Goal: Transaction & Acquisition: Purchase product/service

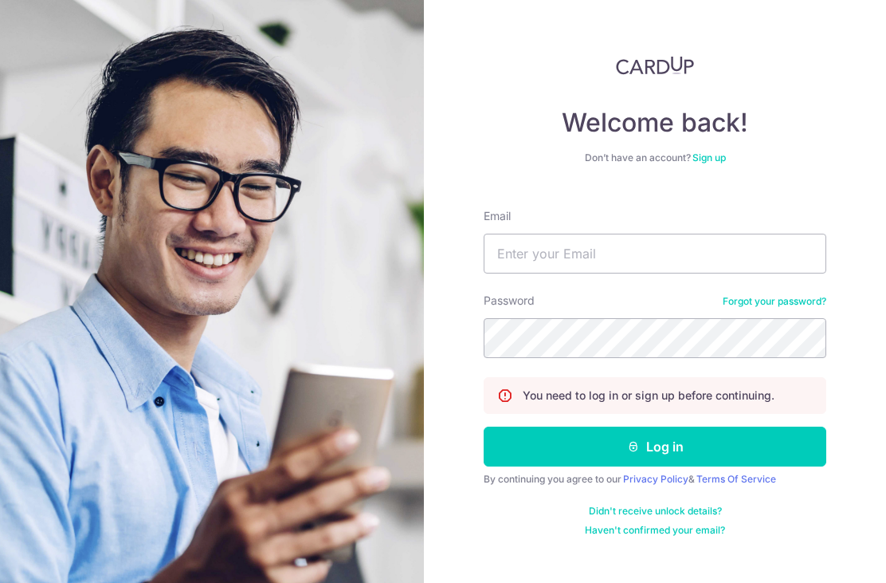
click at [652, 237] on input "Email" at bounding box center [655, 254] width 343 height 40
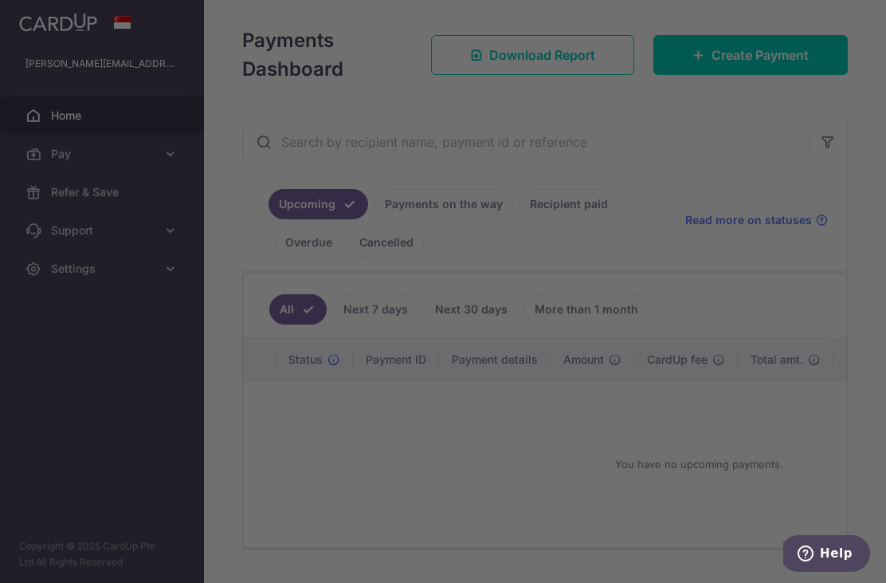
scroll to position [209, 0]
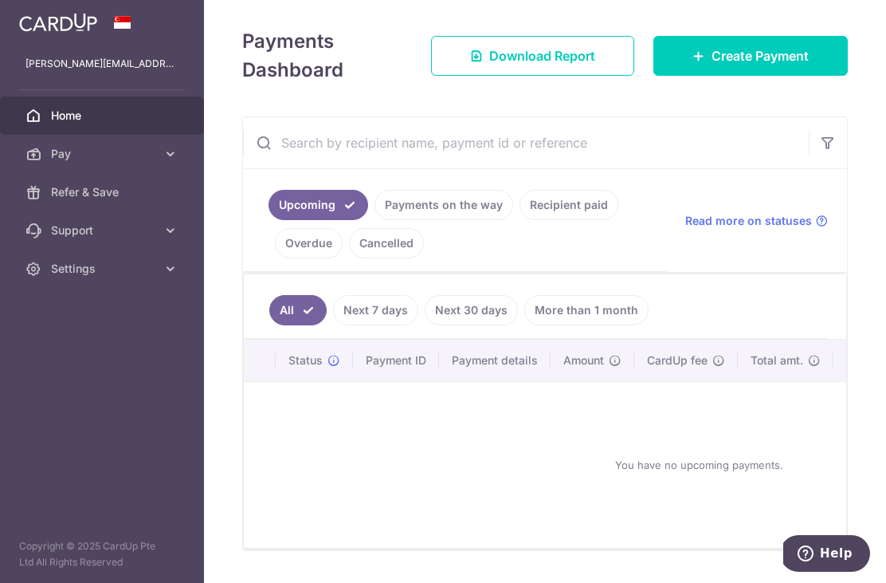
click at [737, 65] on span "Create Payment" at bounding box center [760, 55] width 97 height 19
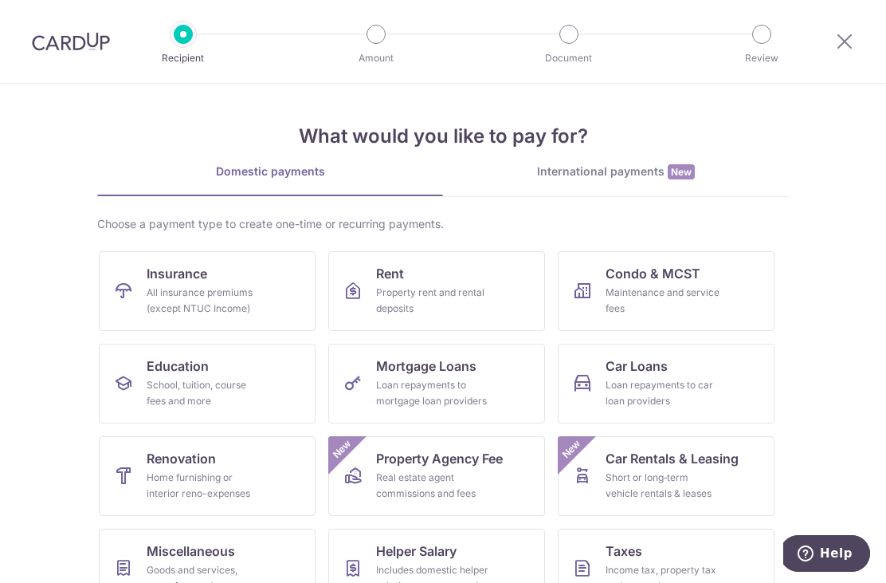
scroll to position [60, 0]
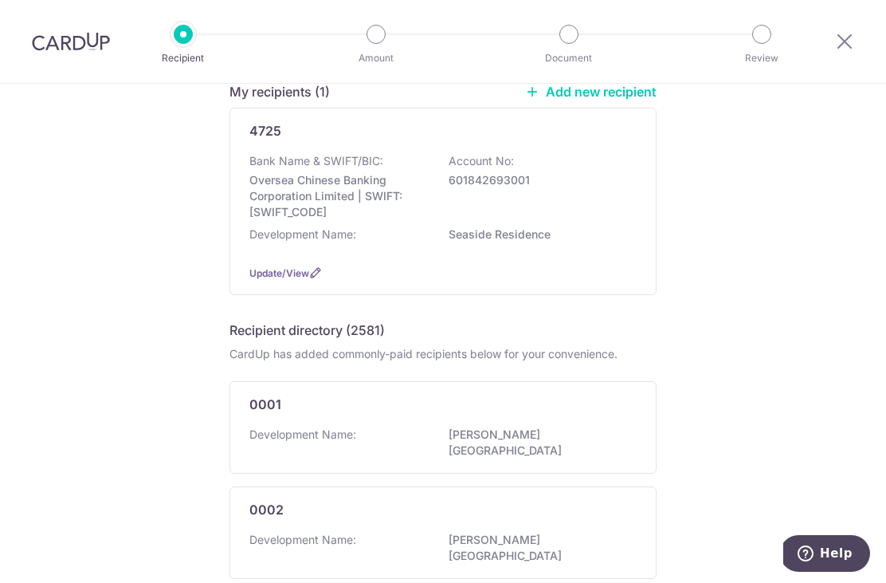
scroll to position [151, 0]
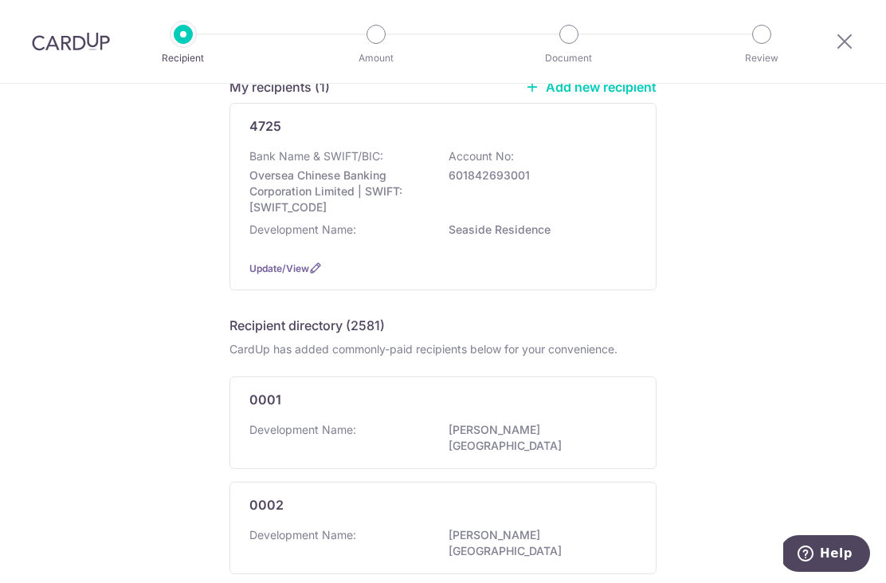
click at [611, 247] on div "Development Name: Seaside Residence" at bounding box center [442, 235] width 387 height 26
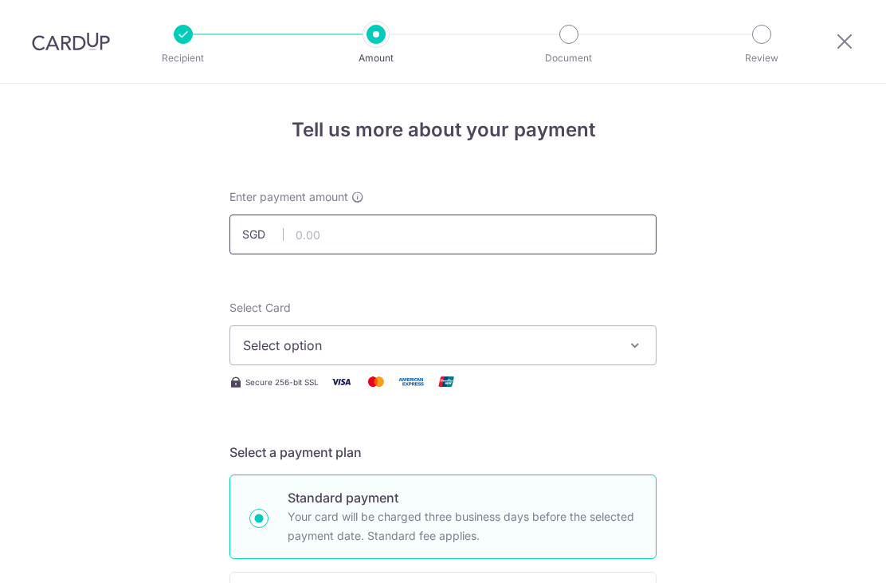
click at [604, 232] on input "text" at bounding box center [443, 234] width 427 height 40
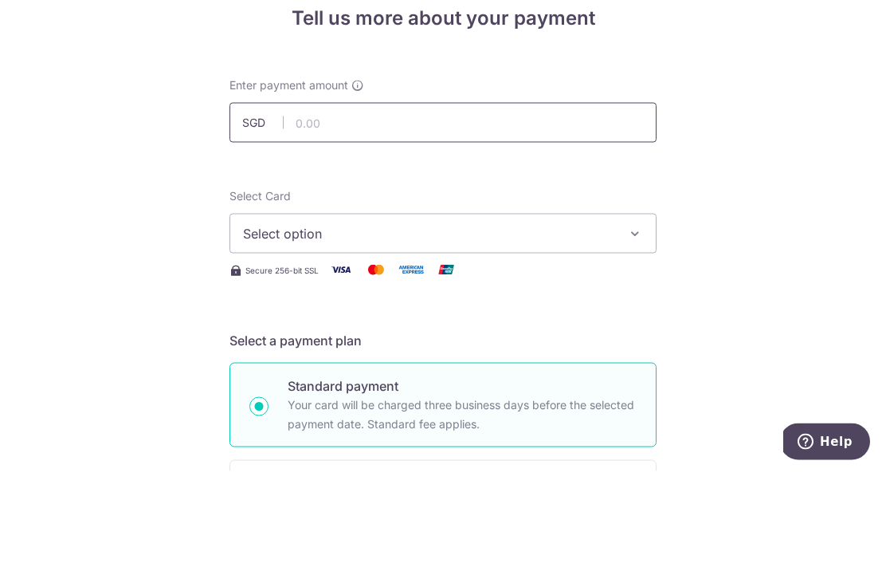
scroll to position [52, 0]
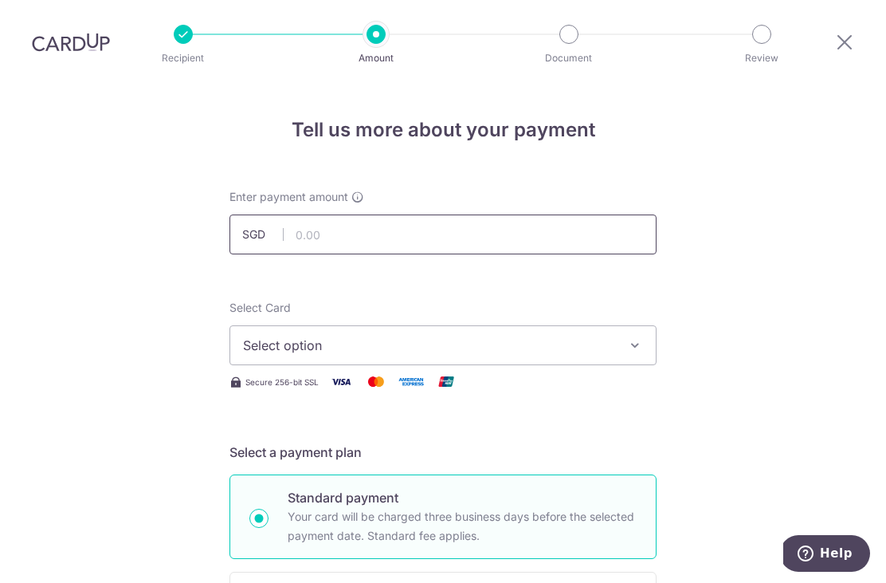
click at [524, 214] on input "text" at bounding box center [443, 234] width 427 height 40
type input "969.22"
click button "Add Card" at bounding box center [0, 0] width 0 height 0
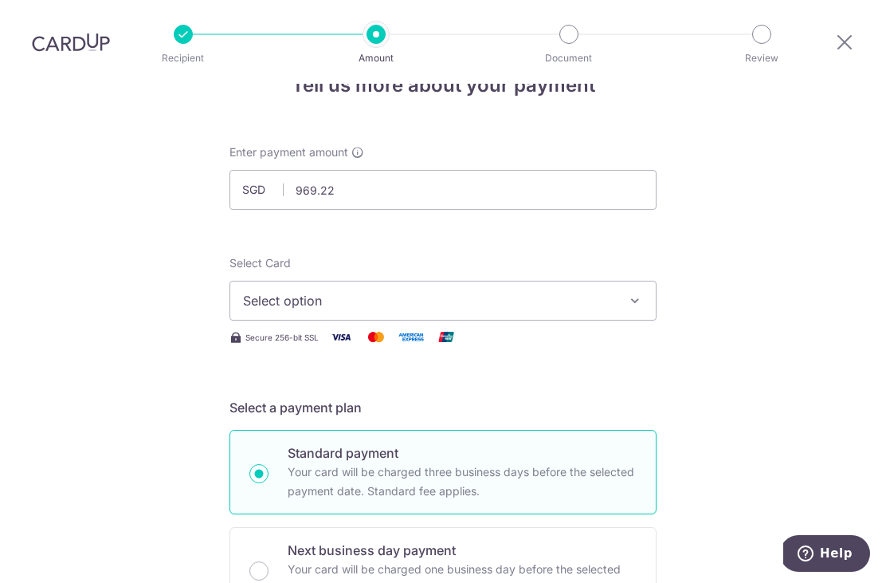
click at [610, 281] on button "Select option" at bounding box center [443, 301] width 427 height 40
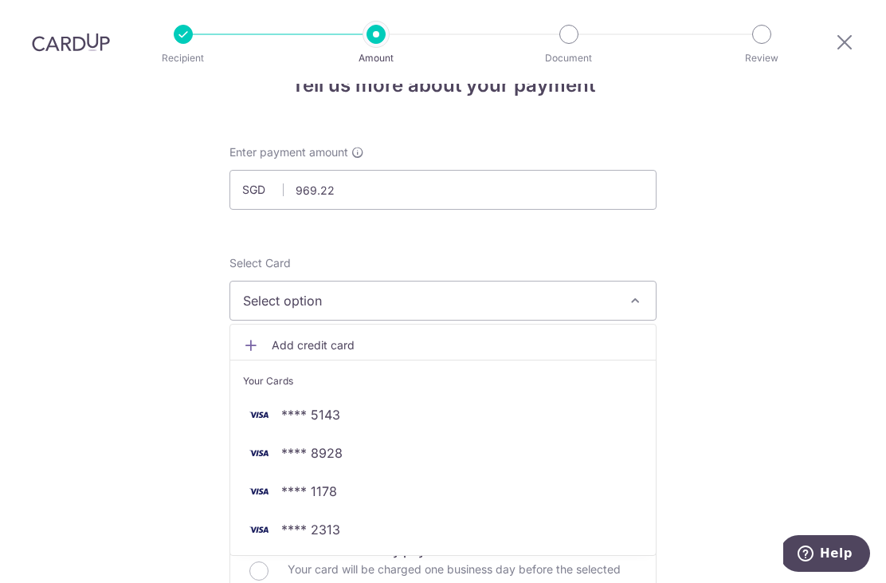
click at [325, 481] on span "**** 1178" at bounding box center [309, 490] width 56 height 19
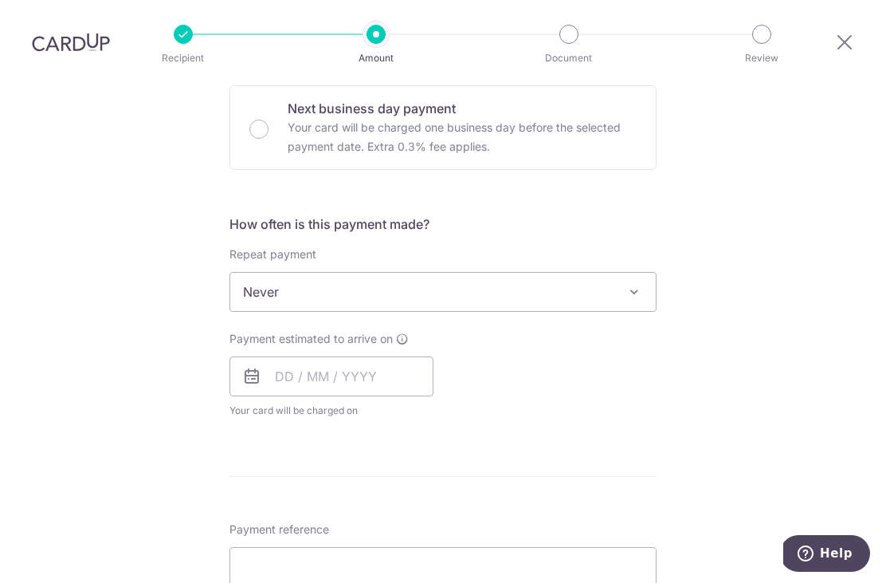
scroll to position [494, 0]
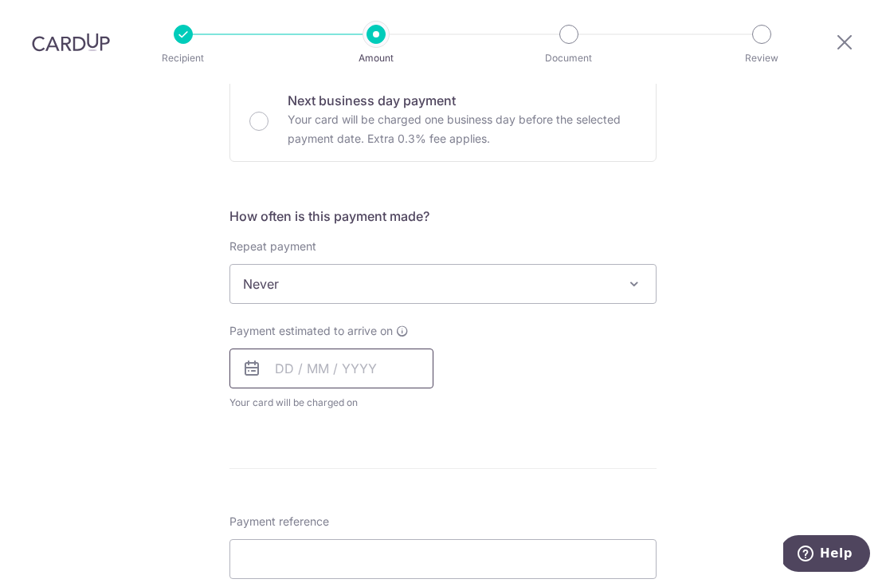
click at [285, 348] on input "text" at bounding box center [332, 368] width 204 height 40
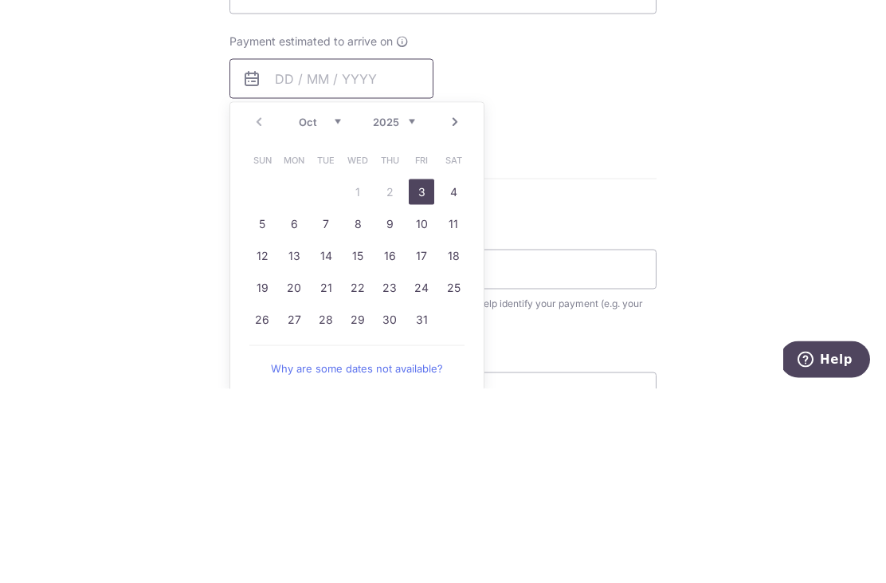
scroll to position [591, 0]
click at [420, 372] on link "3" at bounding box center [422, 385] width 26 height 26
type input "[DATE]"
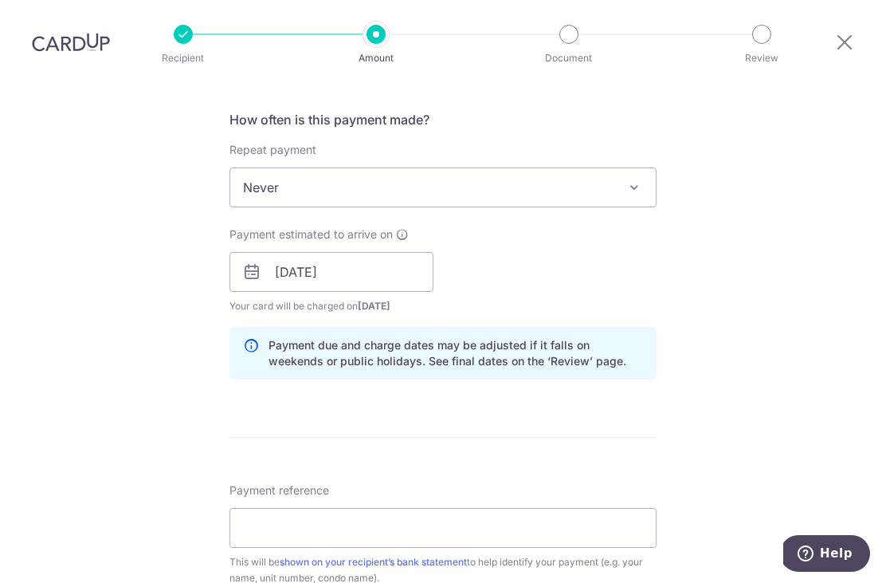
click at [874, 245] on div "Tell us more about your payment Enter payment amount SGD 969.22 969.22 Select C…" at bounding box center [443, 246] width 886 height 1507
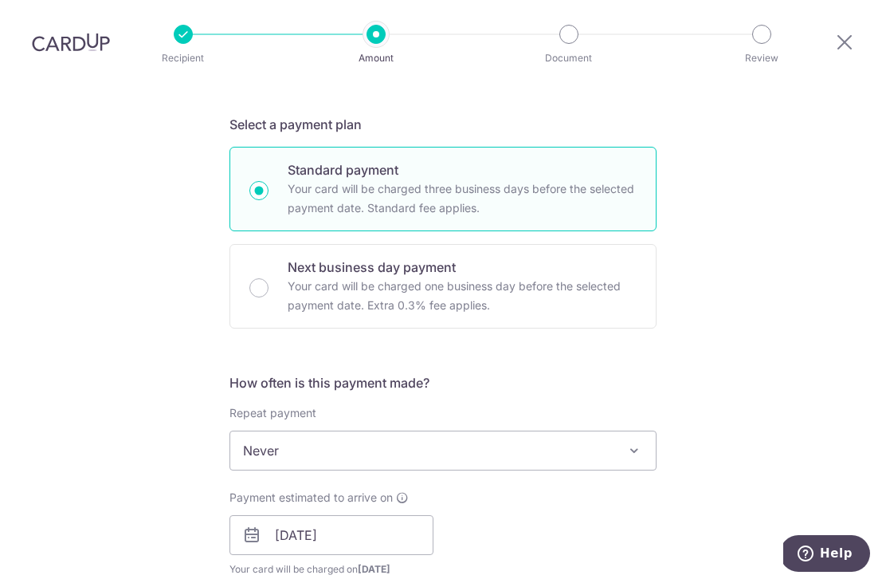
scroll to position [318, 0]
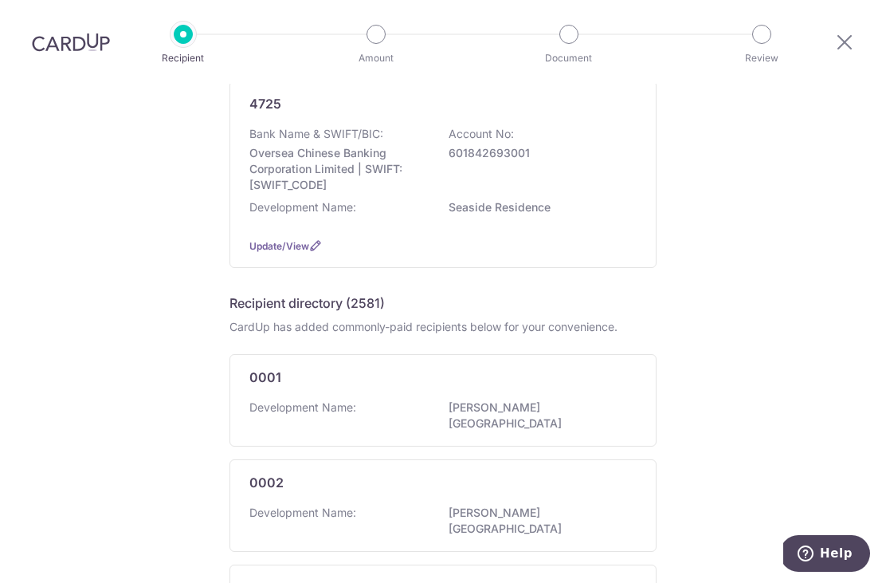
scroll to position [190, 0]
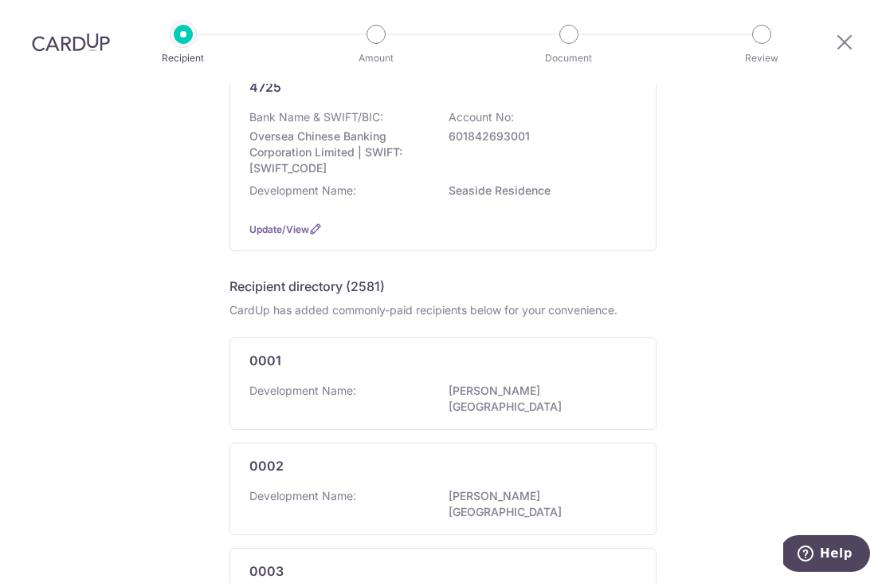
click at [563, 183] on div "Development Name: Seaside Residence" at bounding box center [442, 196] width 387 height 26
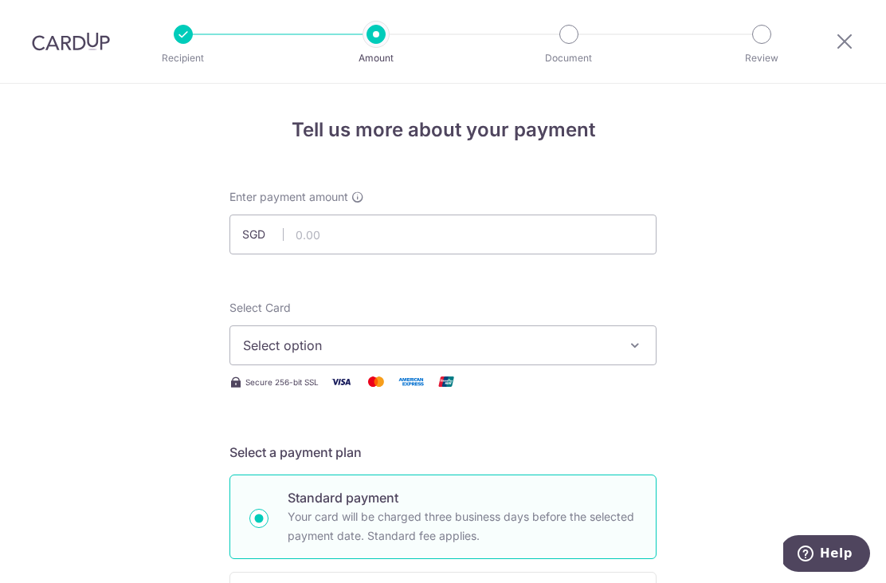
click at [516, 355] on span "Select option" at bounding box center [428, 345] width 371 height 19
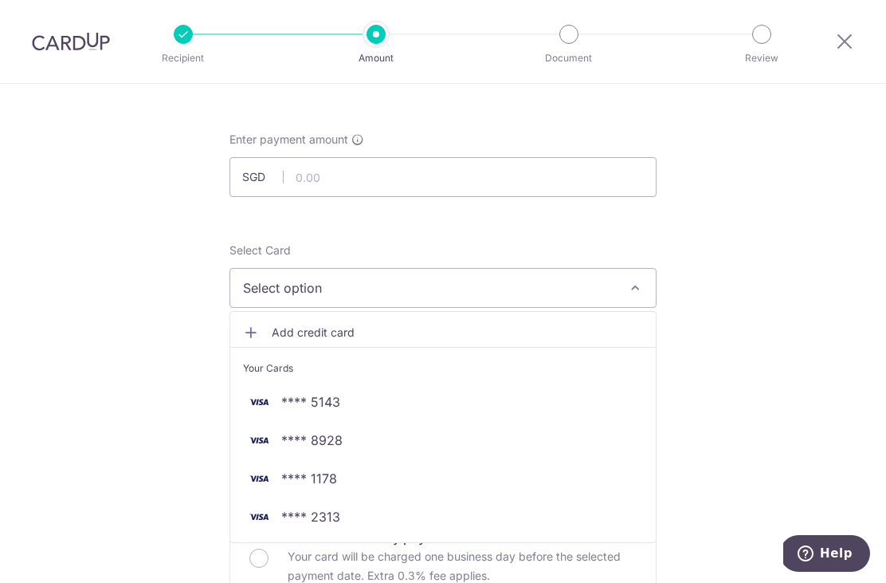
scroll to position [58, 0]
click at [379, 494] on link "**** 1178" at bounding box center [443, 477] width 426 height 38
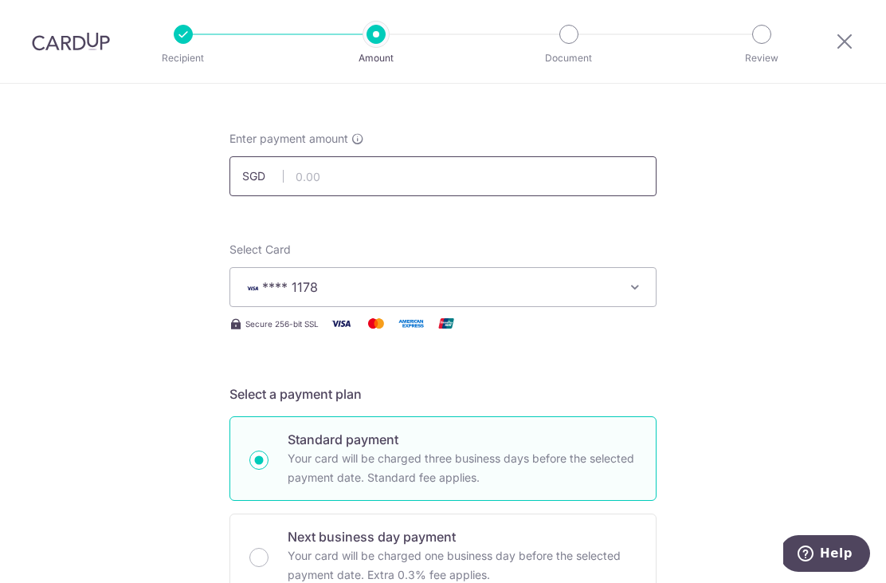
click at [551, 186] on input "text" at bounding box center [443, 176] width 427 height 40
type input "969.22"
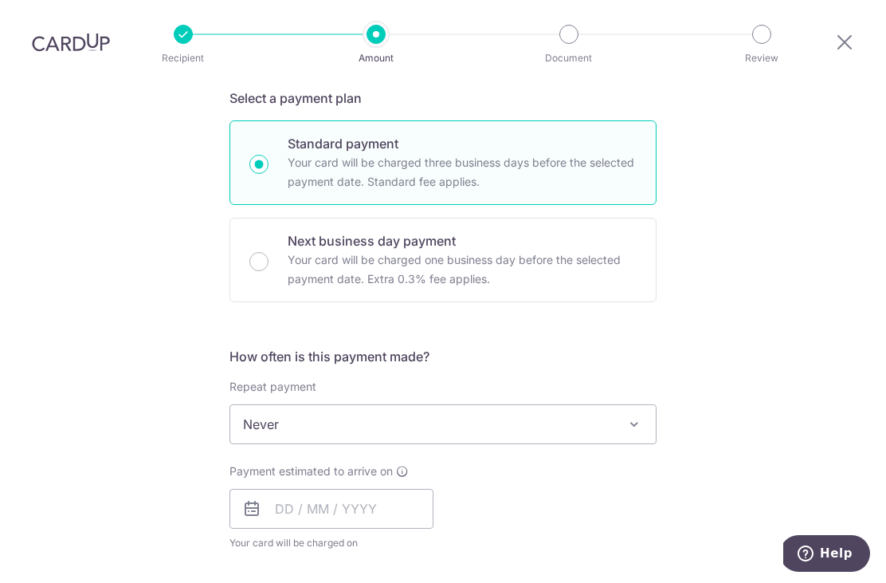
scroll to position [425, 0]
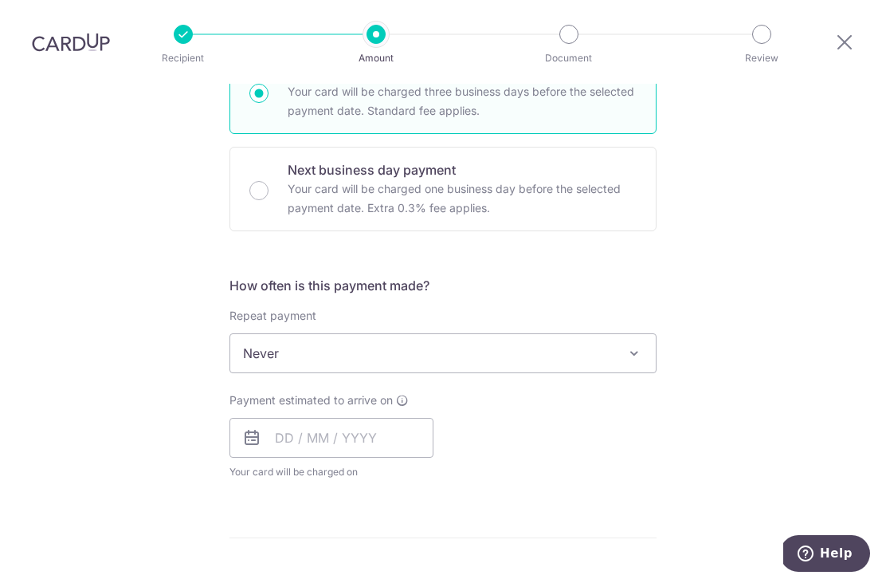
click at [584, 334] on span "Never" at bounding box center [443, 353] width 426 height 38
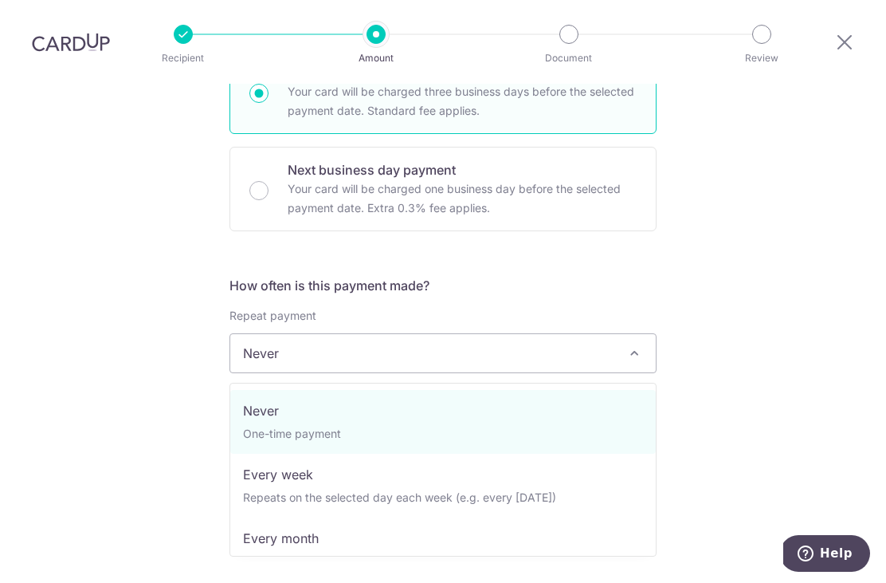
click at [784, 224] on div "Tell us more about your payment Enter payment amount SGD 969.22 969.22 Select C…" at bounding box center [443, 380] width 886 height 1442
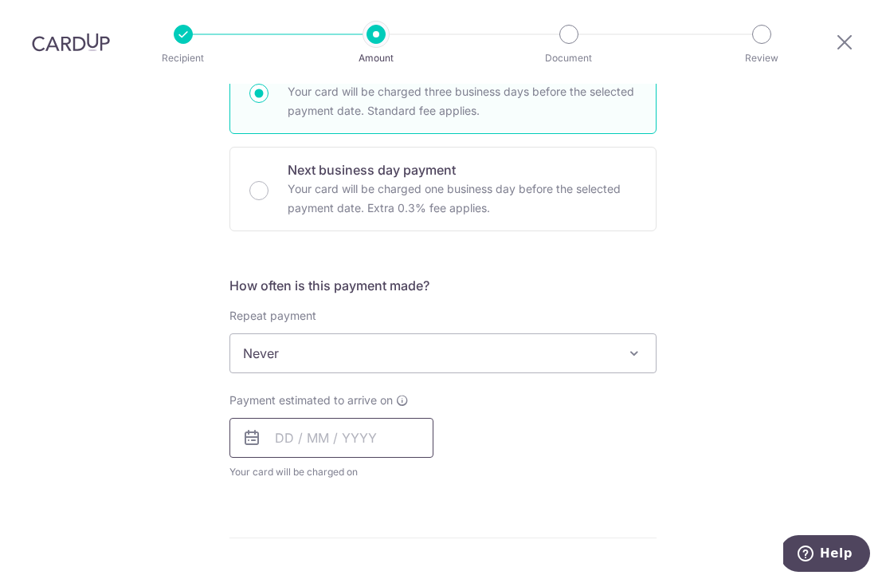
click at [409, 418] on input "text" at bounding box center [332, 438] width 204 height 40
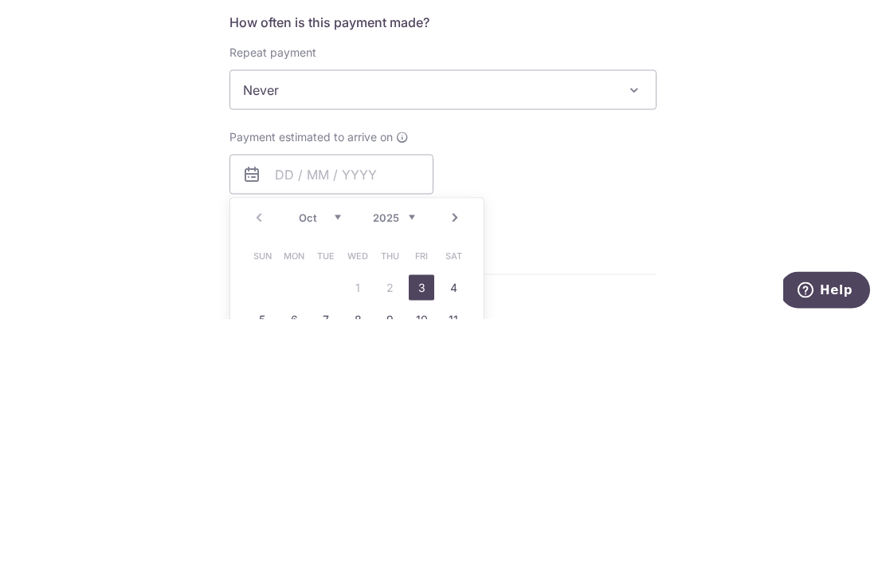
click at [423, 538] on link "3" at bounding box center [422, 551] width 26 height 26
type input "[DATE]"
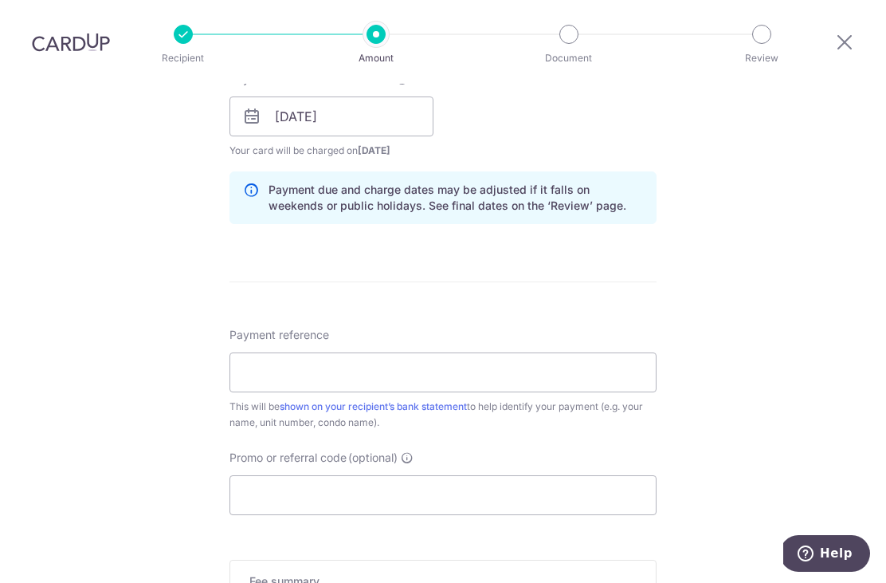
scroll to position [755, 0]
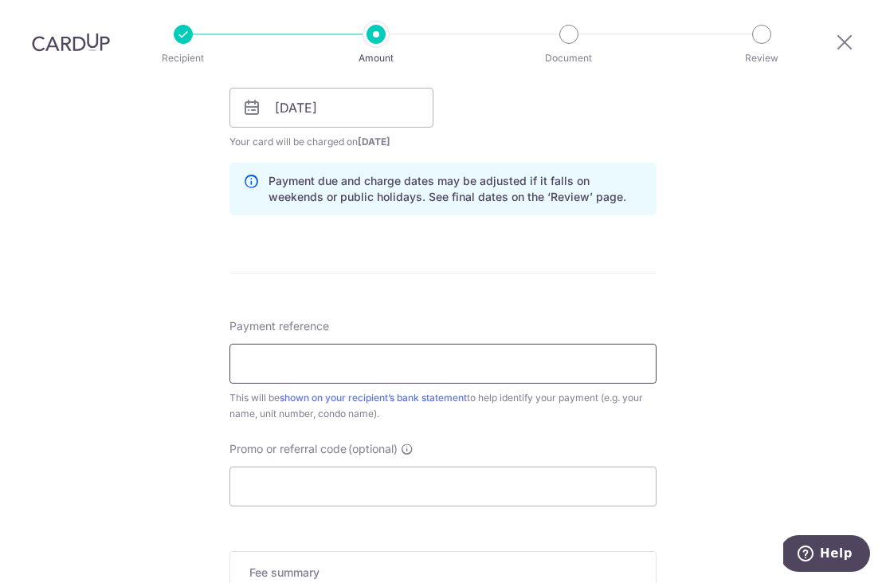
click at [470, 343] on input "Payment reference" at bounding box center [443, 363] width 427 height 40
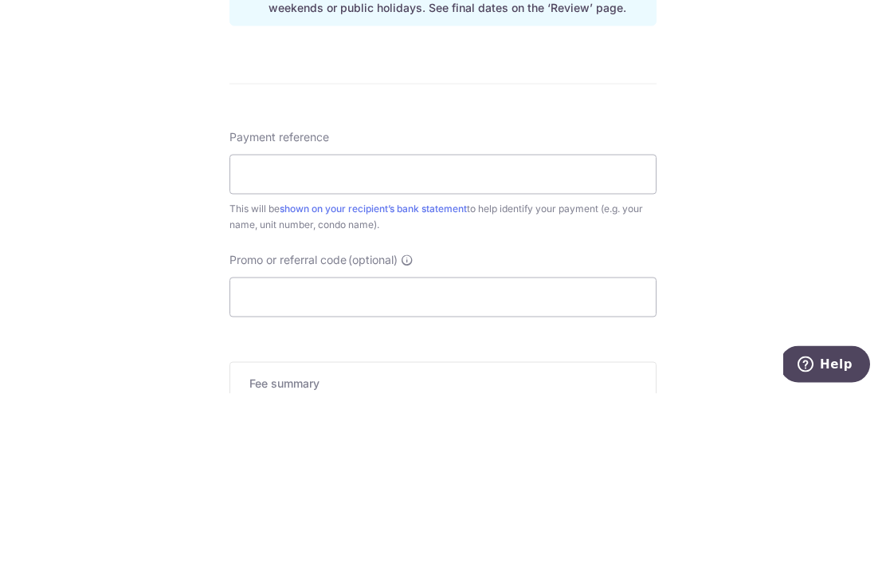
click at [151, 96] on div "Tell us more about your payment Enter payment amount SGD 969.22 969.22 Select C…" at bounding box center [443, 82] width 886 height 1507
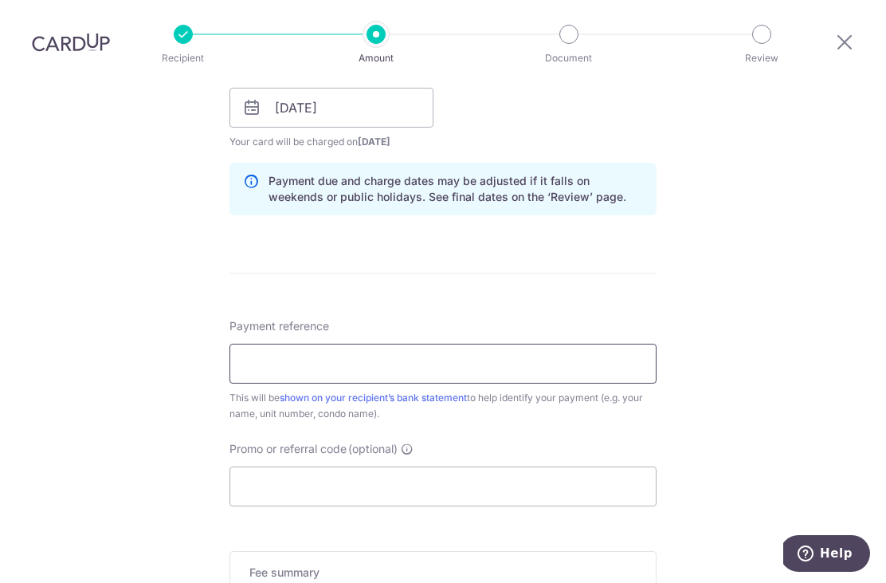
click at [414, 343] on input "Payment reference" at bounding box center [443, 363] width 427 height 40
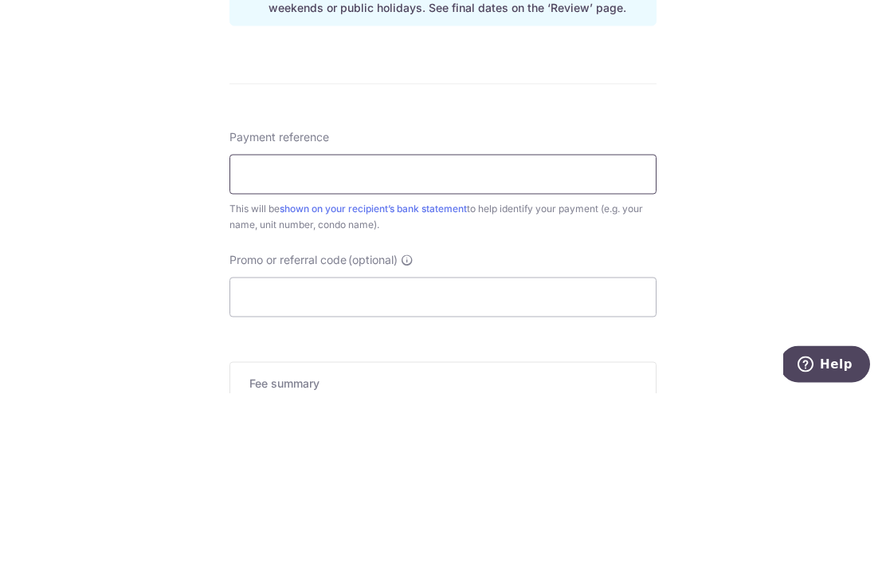
click at [305, 343] on input "Payment reference" at bounding box center [443, 363] width 427 height 40
paste input "182432"
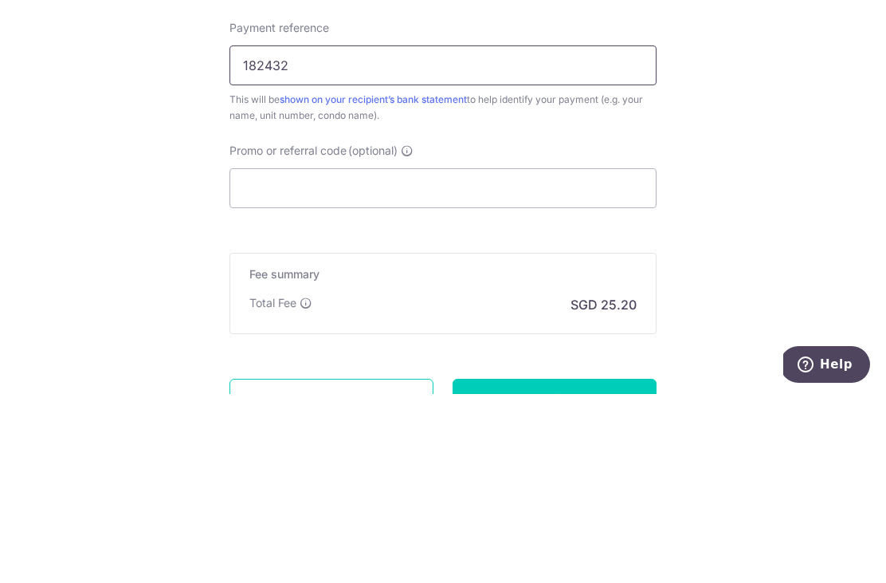
scroll to position [864, 0]
type input "182432"
click at [586, 357] on input "Promo or referral code (optional)" at bounding box center [443, 377] width 427 height 40
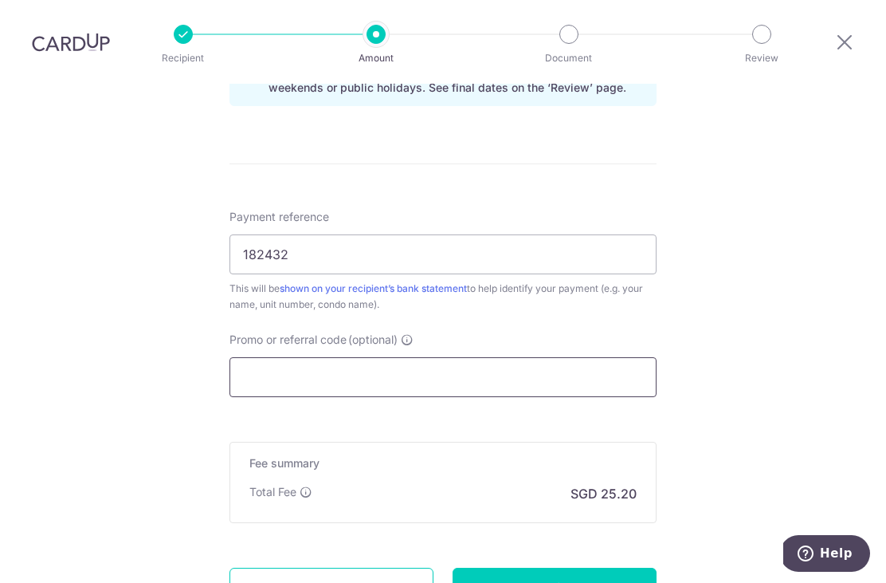
click at [420, 357] on input "Promo or referral code (optional)" at bounding box center [443, 377] width 427 height 40
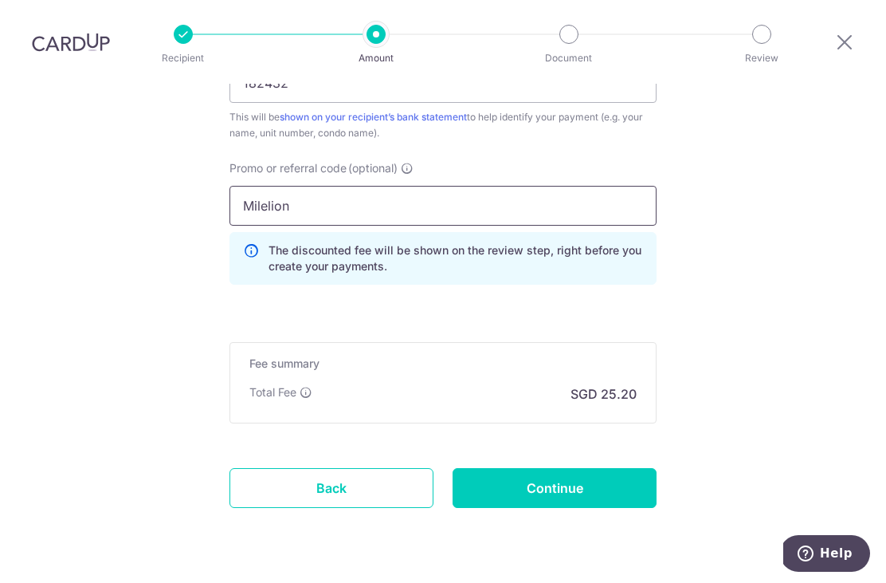
scroll to position [1034, 0]
type input "Milelion"
click at [619, 469] on input "Continue" at bounding box center [555, 489] width 204 height 40
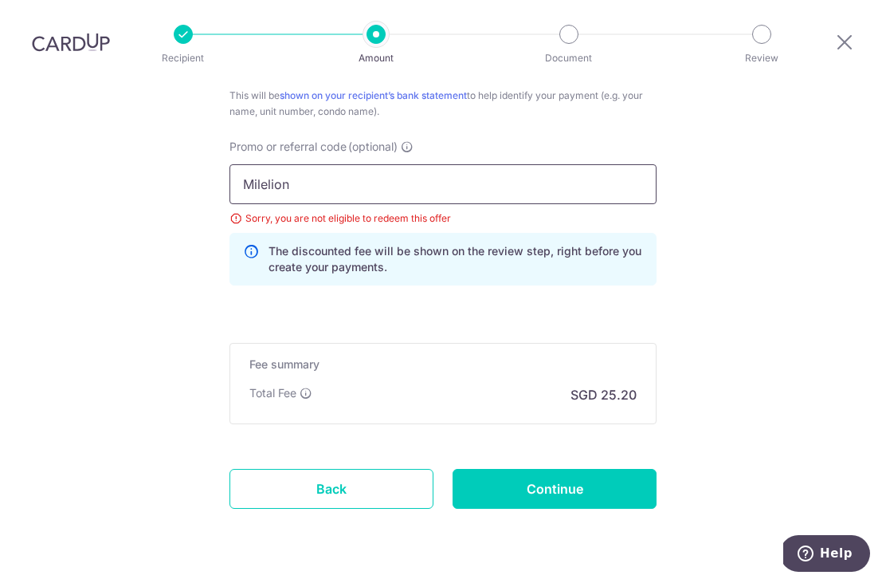
click at [461, 164] on input "Milelion" at bounding box center [443, 184] width 427 height 40
type input "M"
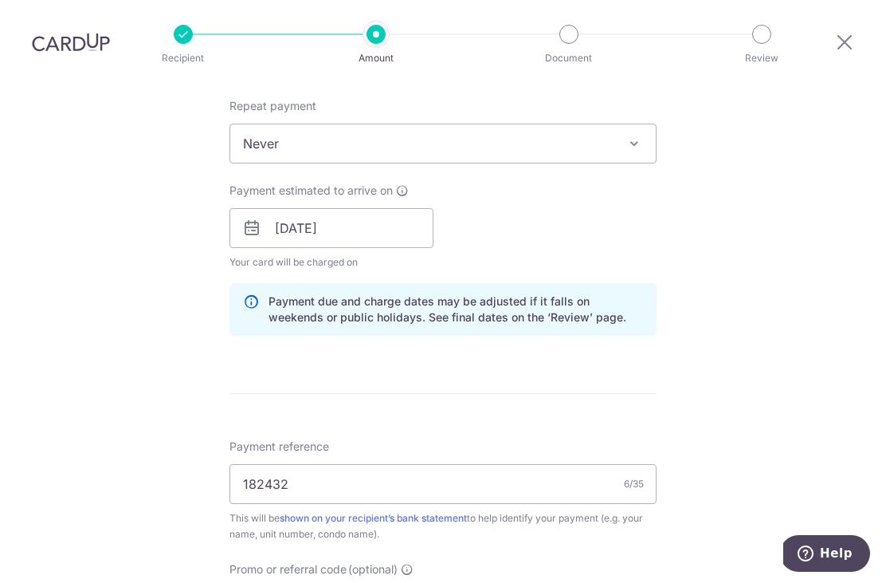
scroll to position [665, 0]
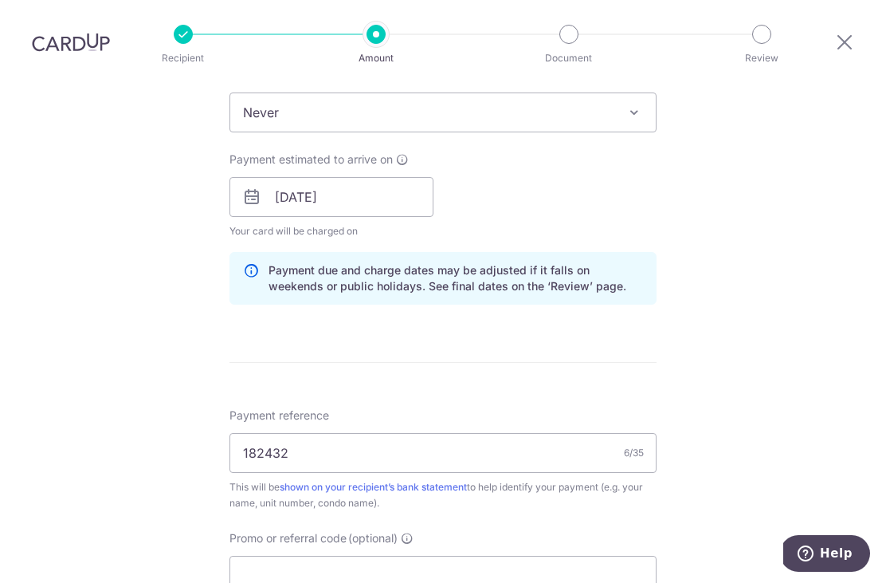
click at [564, 93] on span "Never" at bounding box center [443, 112] width 426 height 38
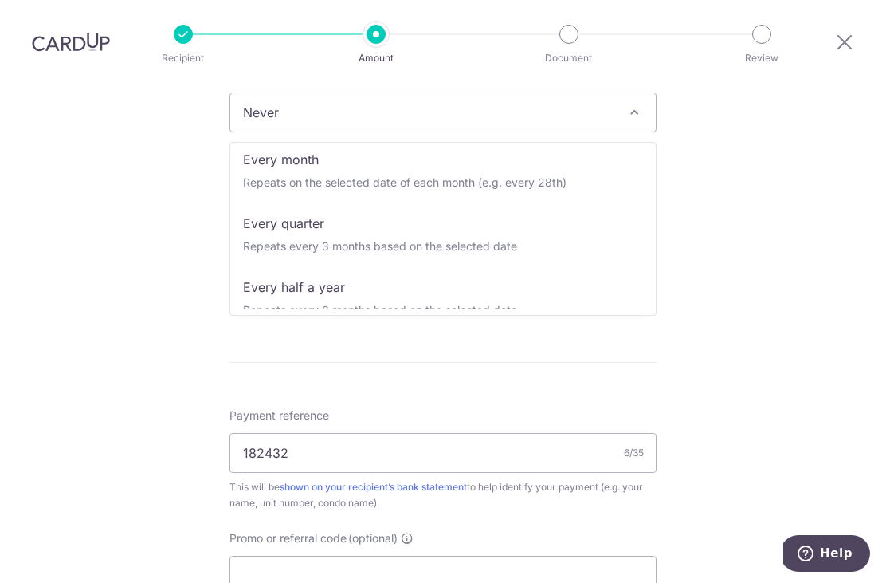
scroll to position [140, 0]
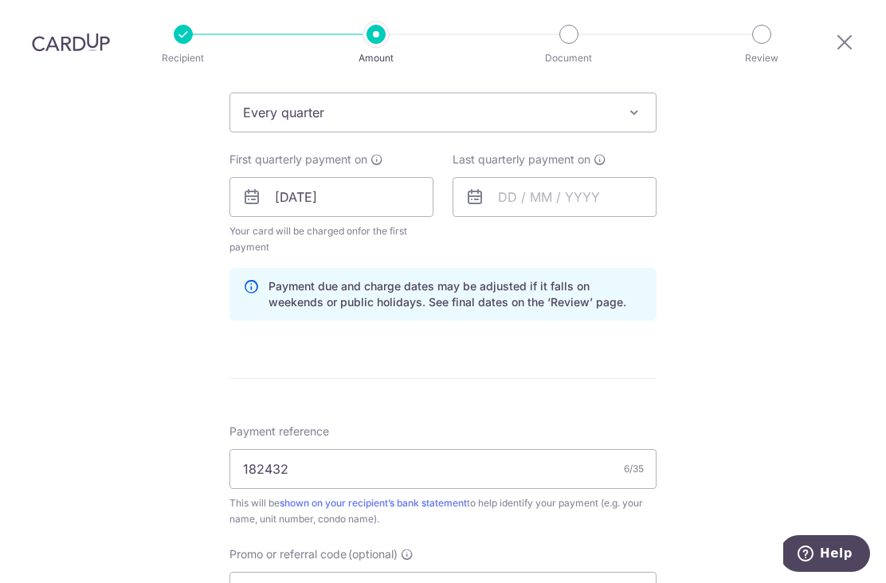
select select "4"
click at [563, 177] on input "text" at bounding box center [555, 197] width 204 height 40
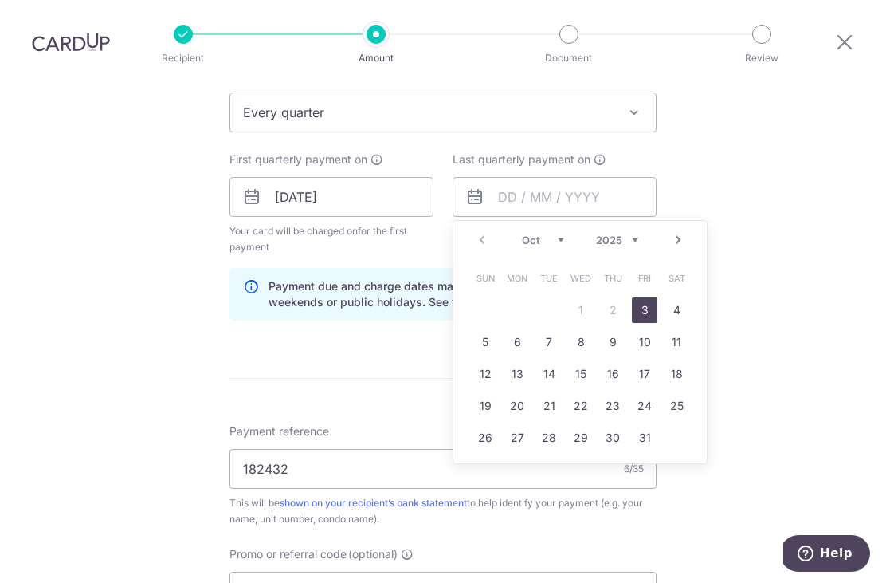
click at [636, 234] on select "2025 2026 2027 2028 2029 2030 2031 2032 2033 2034 2035" at bounding box center [617, 240] width 42 height 13
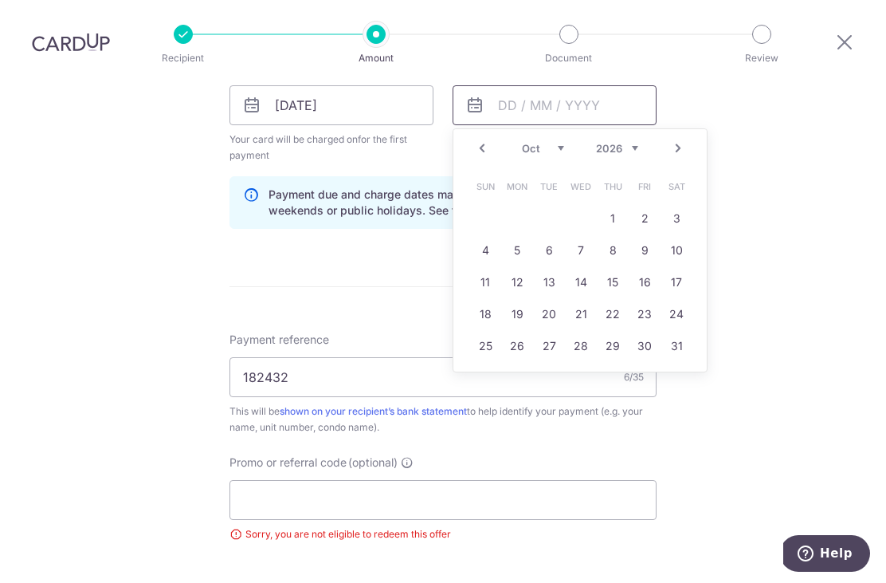
scroll to position [761, 0]
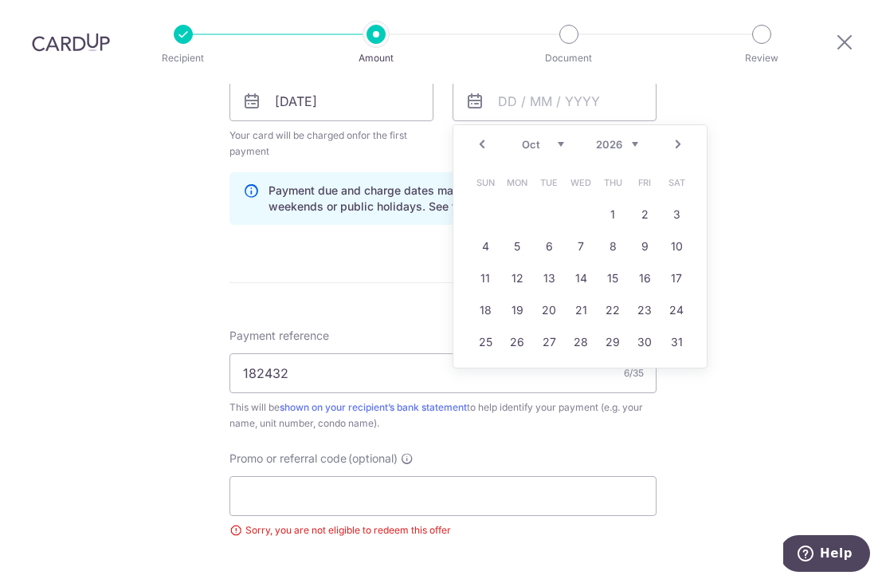
click at [646, 202] on link "2" at bounding box center [645, 215] width 26 height 26
type input "02/10/2026"
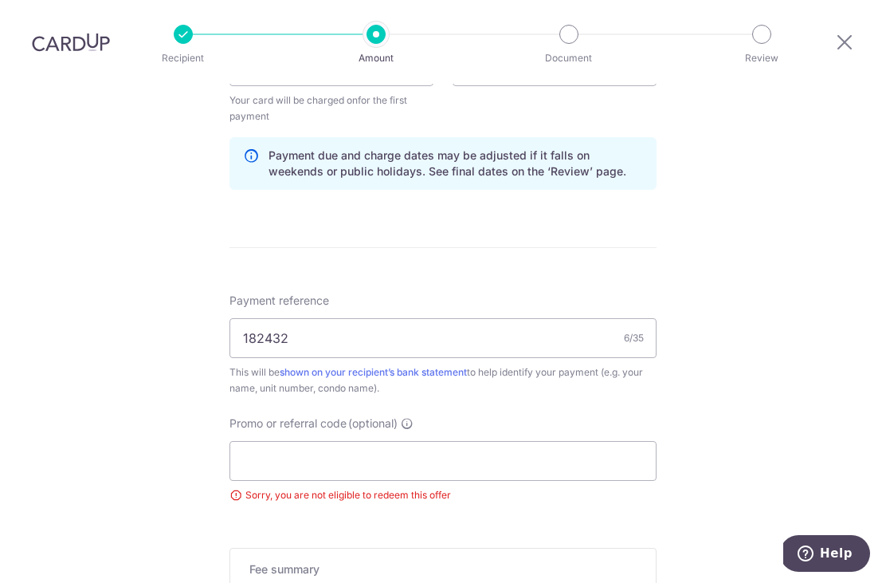
scroll to position [877, 0]
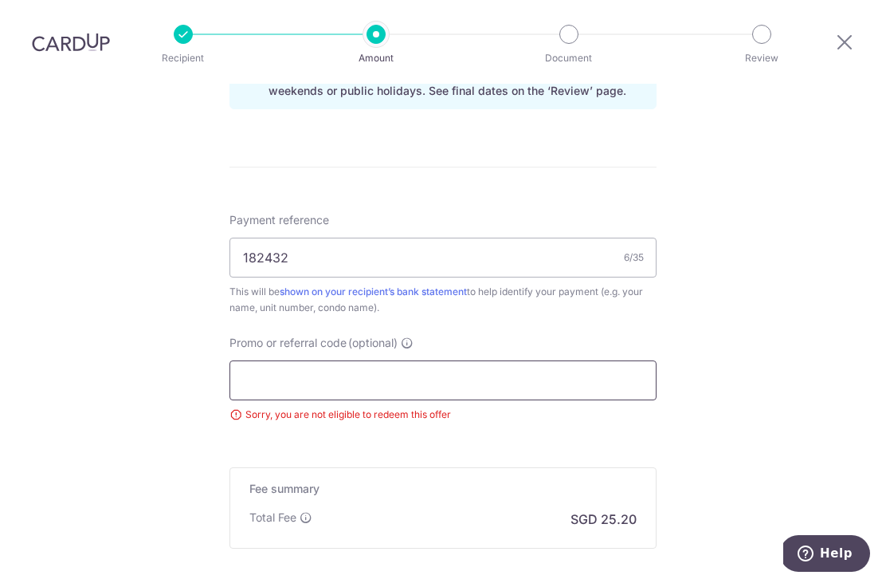
click at [312, 360] on input "Promo or referral code (optional)" at bounding box center [443, 380] width 427 height 40
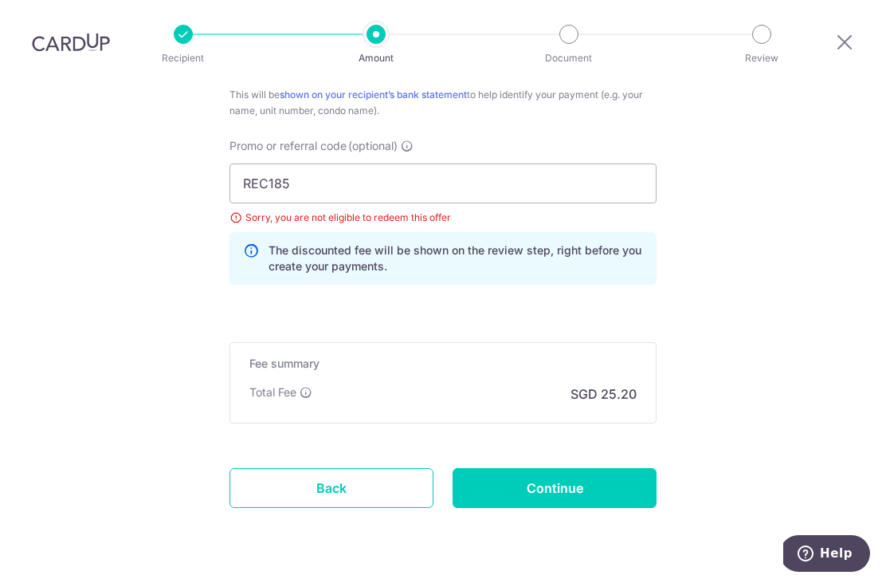
scroll to position [1073, 0]
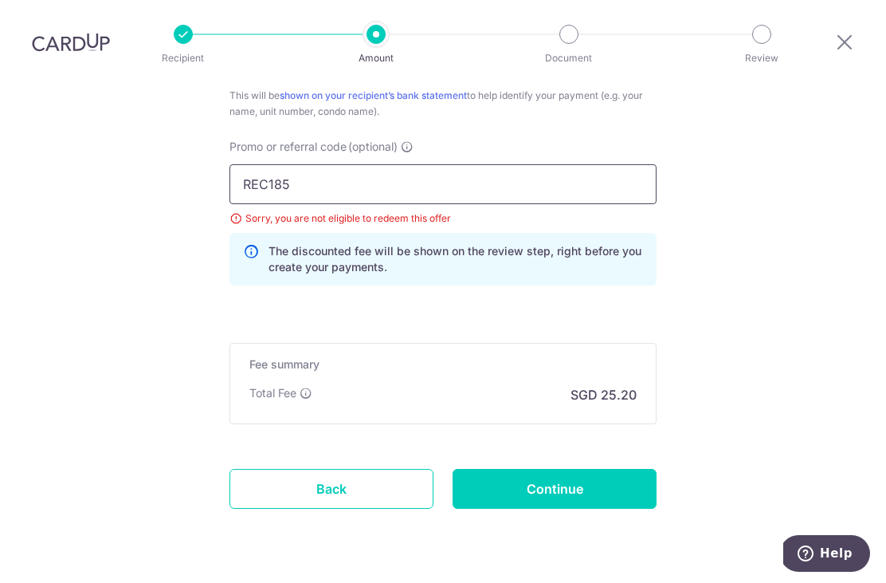
type input "REC185"
click at [563, 469] on input "Continue" at bounding box center [555, 489] width 204 height 40
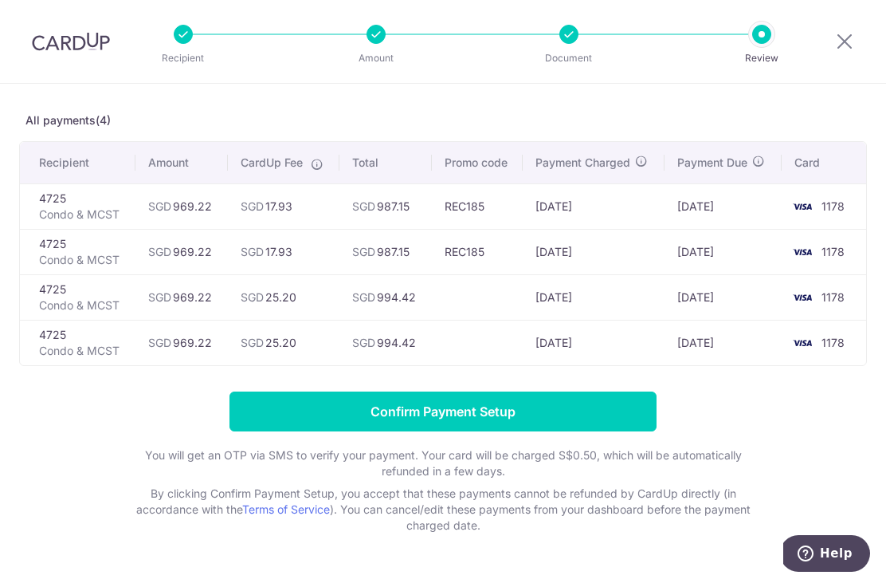
scroll to position [63, 0]
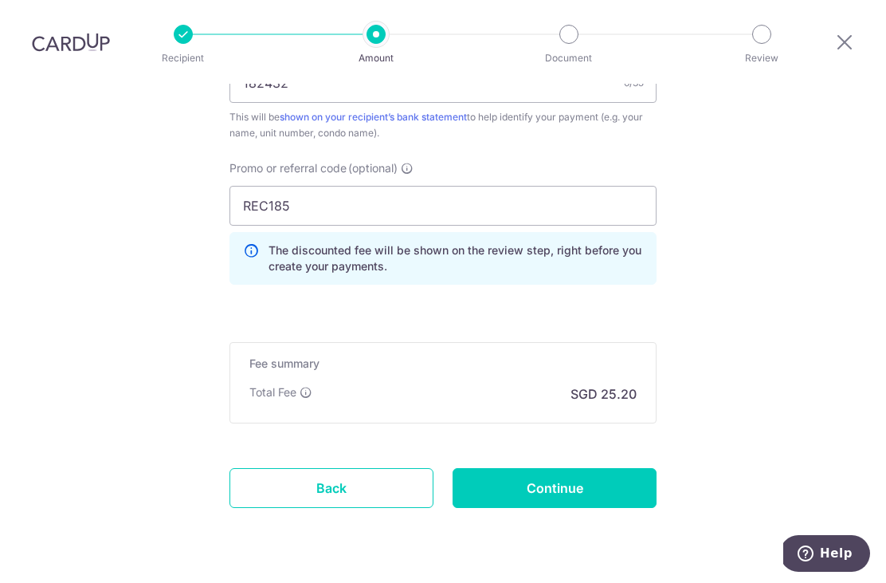
scroll to position [969, 0]
click at [587, 469] on input "Continue" at bounding box center [555, 489] width 204 height 40
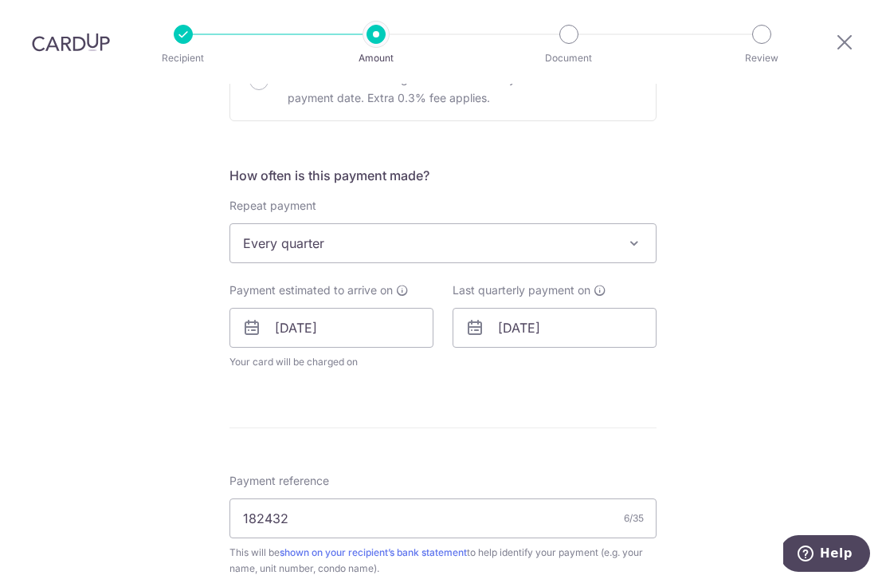
scroll to position [555, 0]
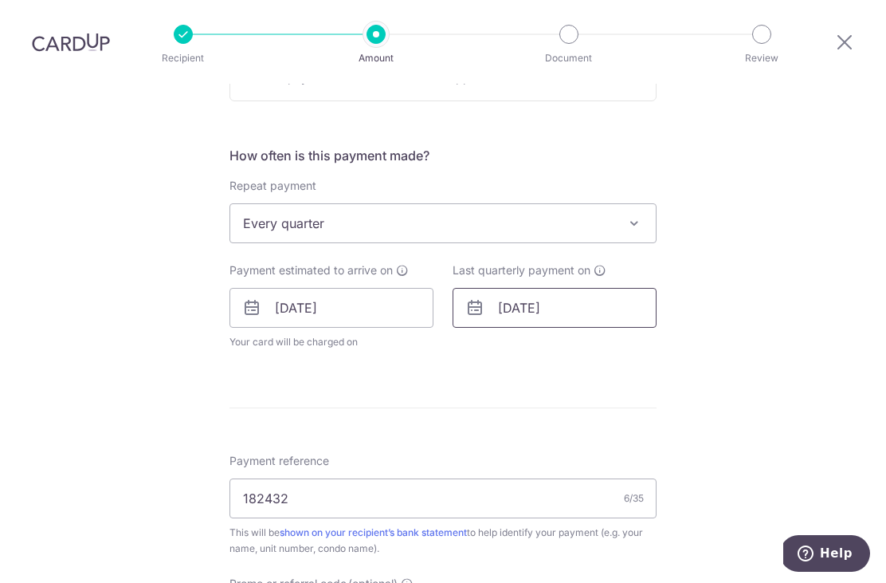
click at [630, 288] on input "[DATE]" at bounding box center [555, 308] width 204 height 40
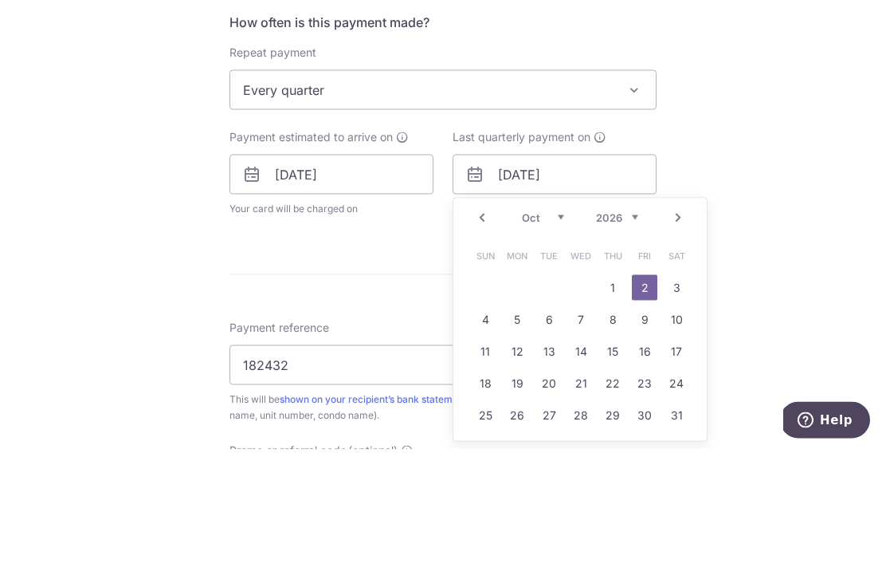
click at [551, 344] on select "Jan Feb Mar Apr May Jun [DATE] Aug Sep Oct Nov Dec" at bounding box center [543, 350] width 42 height 13
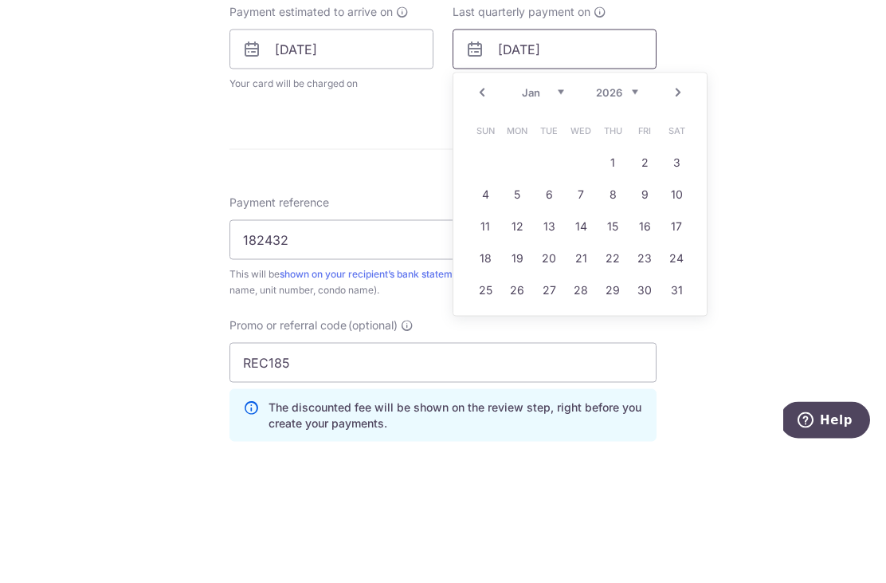
scroll to position [684, 0]
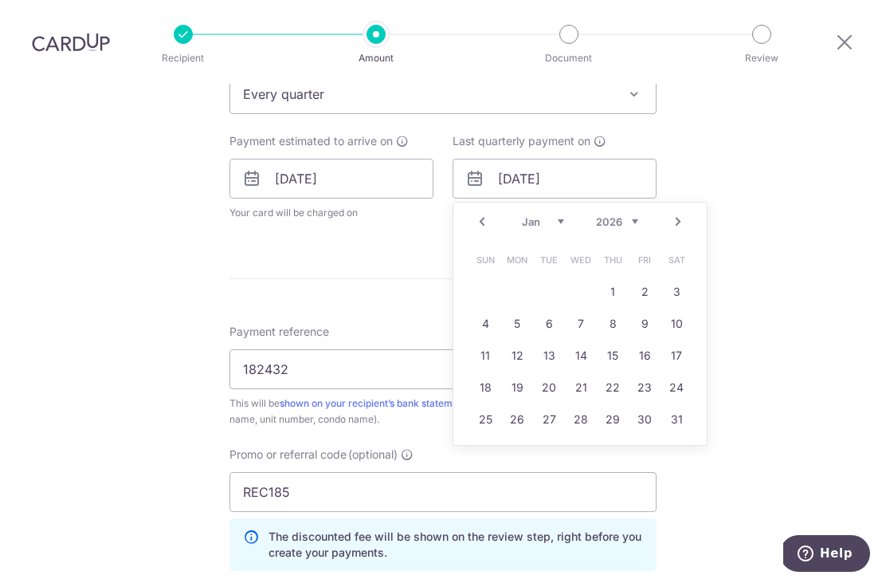
click at [641, 279] on link "2" at bounding box center [645, 292] width 26 height 26
type input "[DATE]"
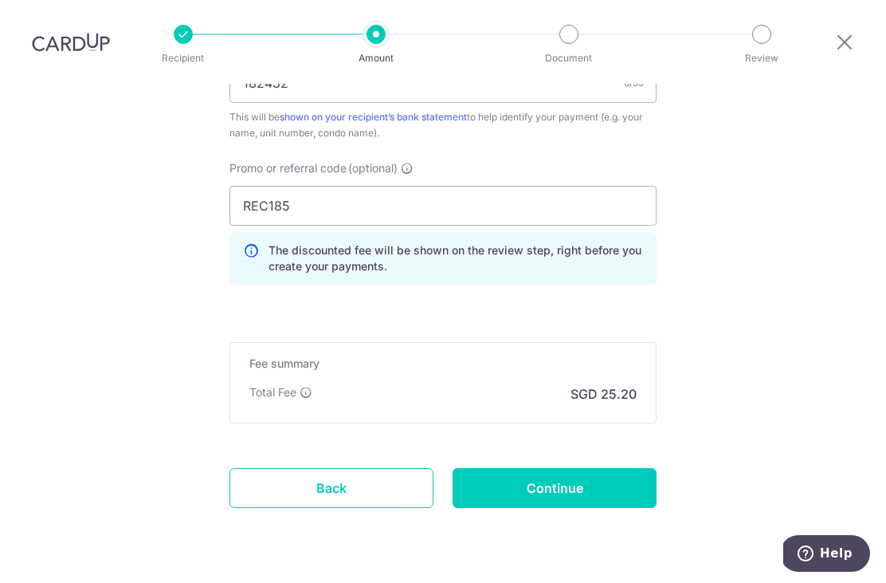
scroll to position [1034, 0]
click at [614, 469] on input "Continue" at bounding box center [555, 489] width 204 height 40
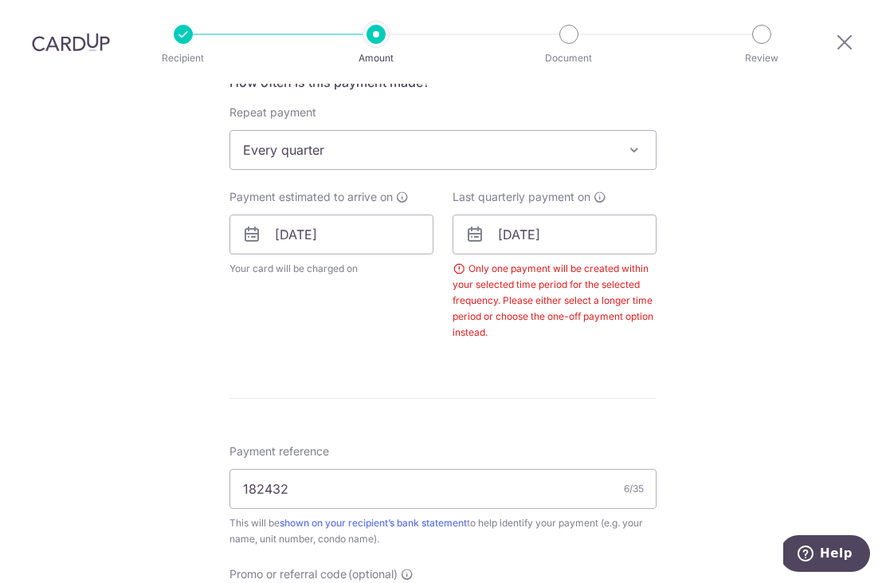
scroll to position [606, 0]
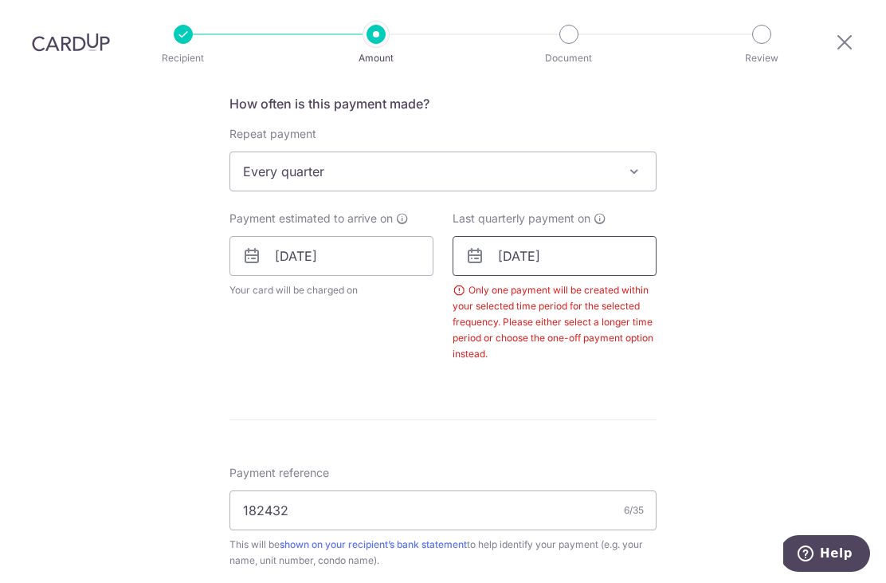
click at [582, 236] on input "02/01/2026" at bounding box center [555, 256] width 204 height 40
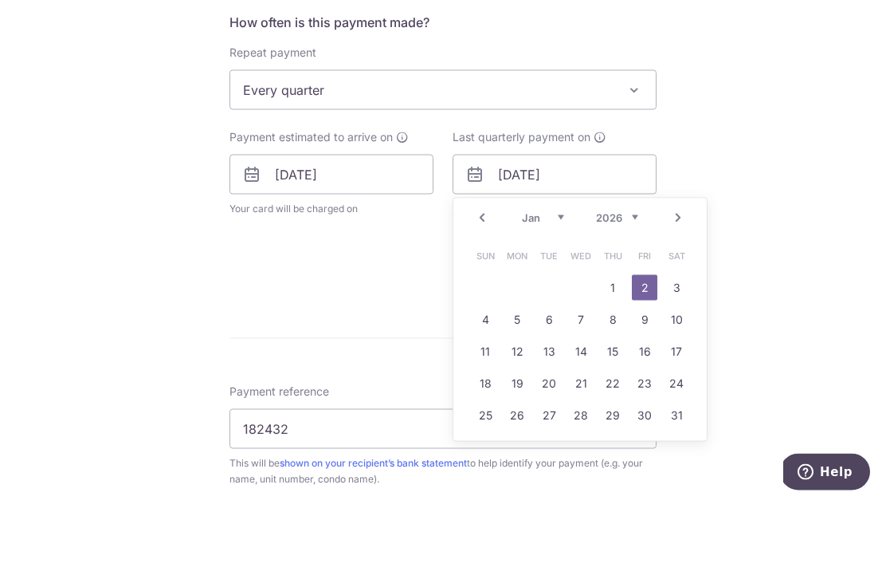
click at [563, 280] on div "Prev Next Jan Feb Mar Apr May Jun Jul Aug Sep Oct Nov Dec 2025 2026 2027 2028 2…" at bounding box center [579, 299] width 253 height 38
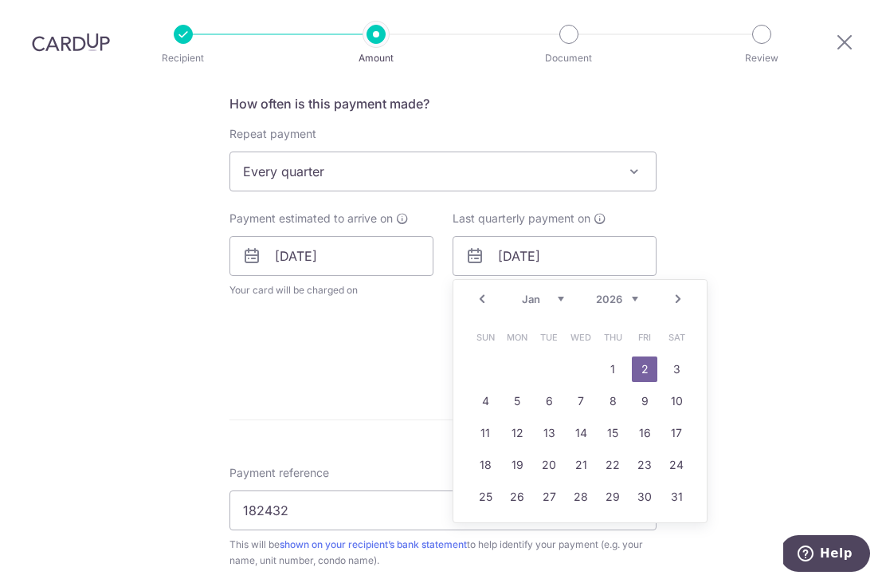
click at [559, 292] on select "Jan Feb Mar Apr May Jun [DATE] Aug Sep Oct Nov Dec" at bounding box center [543, 298] width 42 height 13
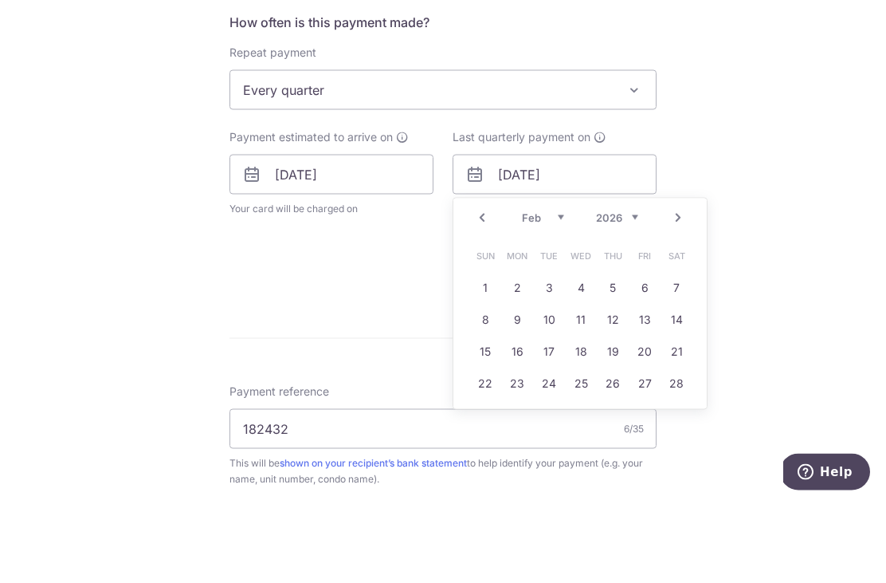
click at [580, 356] on link "4" at bounding box center [581, 369] width 26 height 26
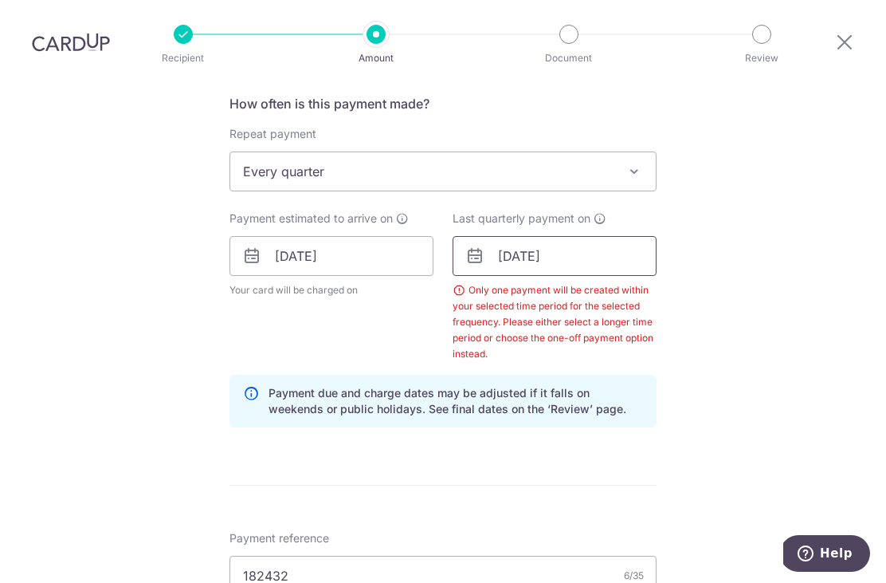
click at [583, 236] on input "[DATE]" at bounding box center [555, 256] width 204 height 40
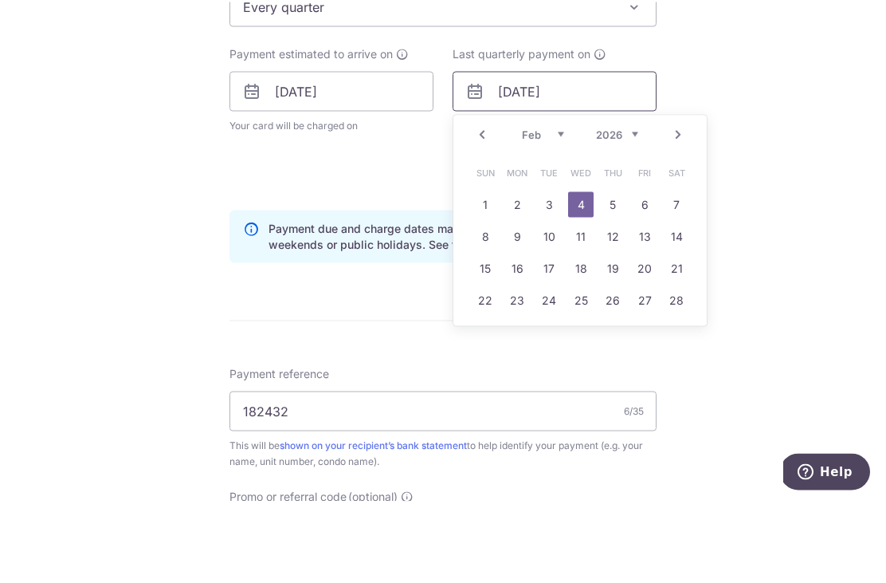
scroll to position [728, 0]
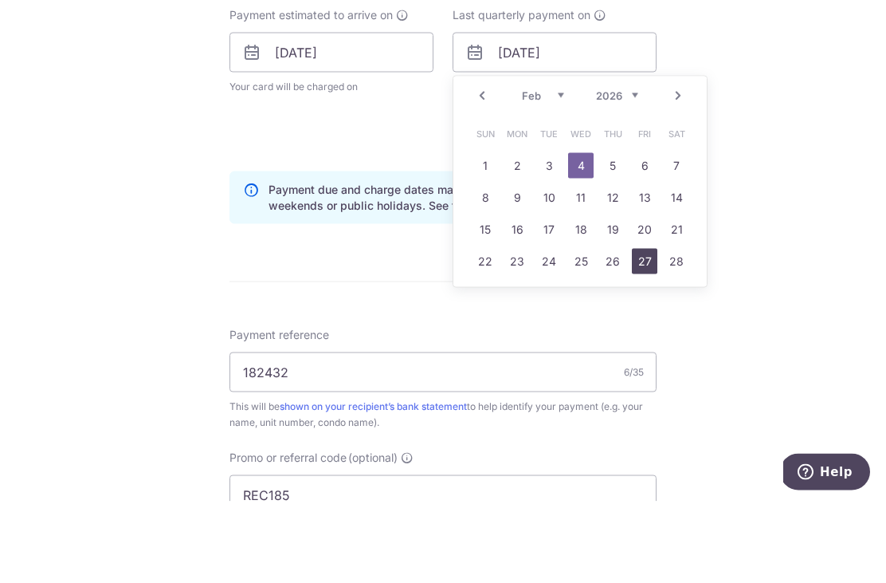
click at [642, 330] on link "27" at bounding box center [645, 343] width 26 height 26
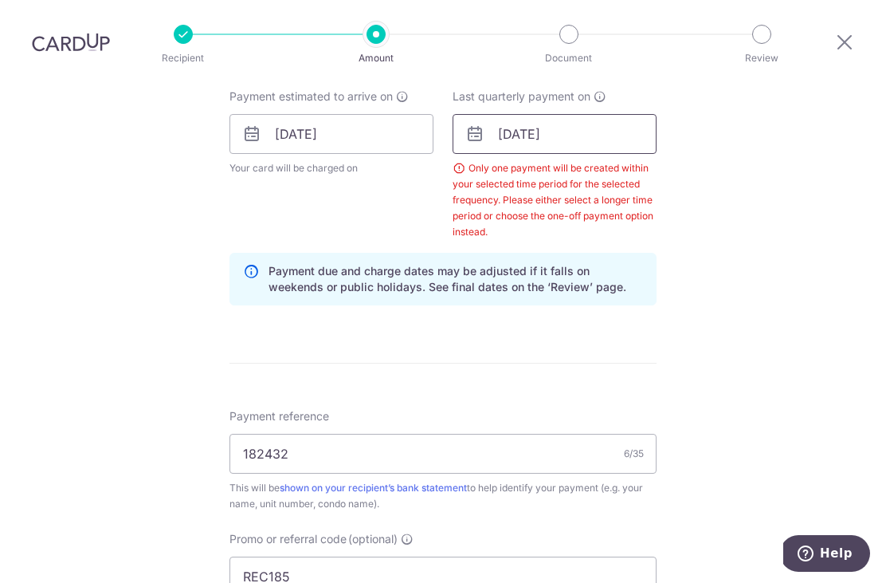
click at [598, 114] on input "27/02/2026" at bounding box center [555, 134] width 204 height 40
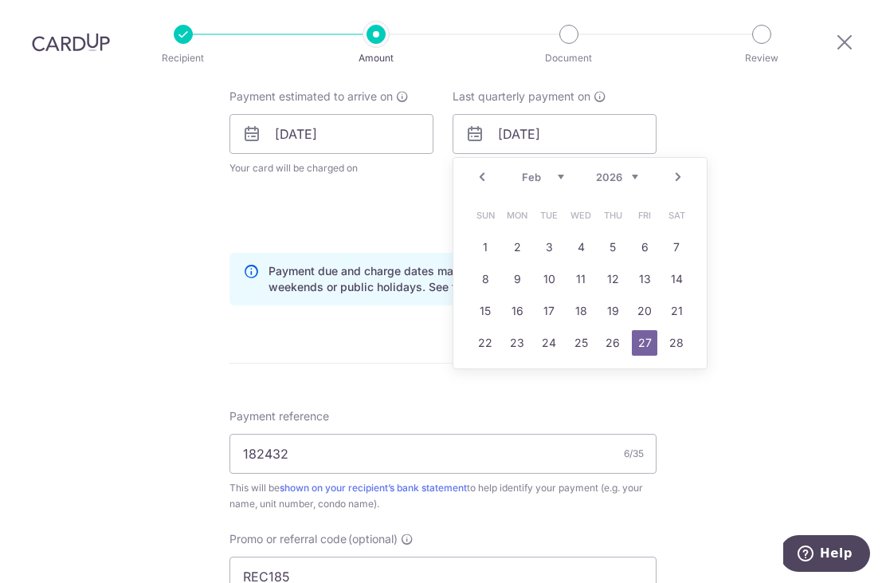
click at [682, 167] on link "Next" at bounding box center [678, 176] width 19 height 19
click at [516, 234] on link "2" at bounding box center [517, 247] width 26 height 26
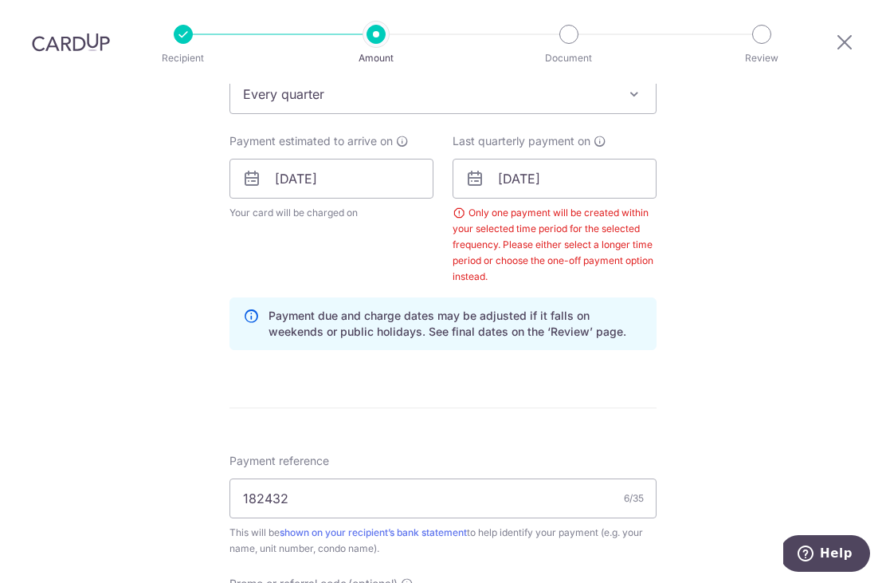
scroll to position [677, 0]
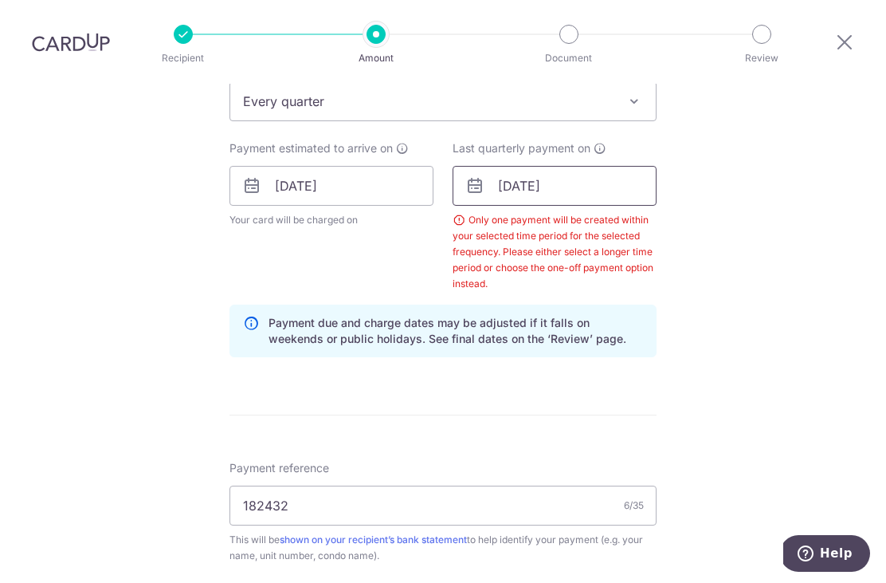
click at [608, 166] on input "02/03/2026" at bounding box center [555, 186] width 204 height 40
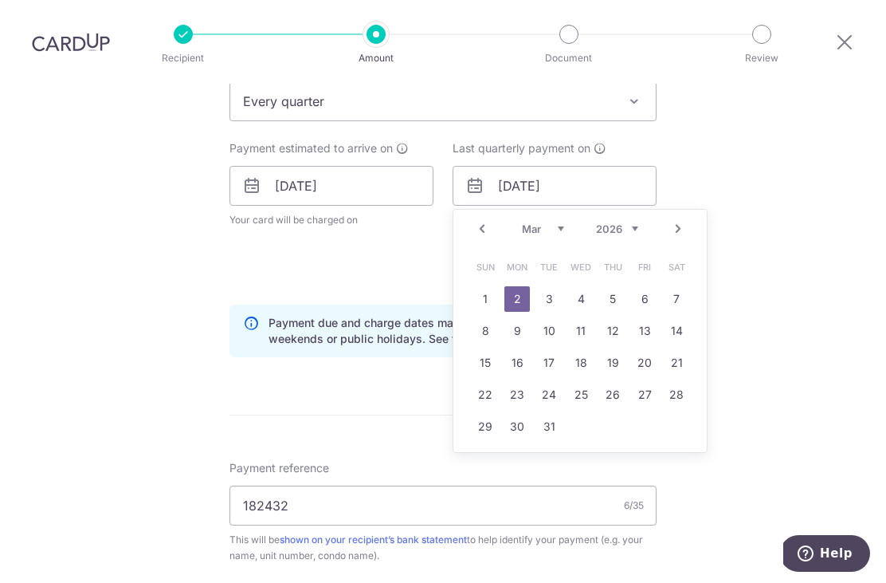
click at [555, 222] on select "Jan Feb Mar Apr May Jun [DATE] Aug Sep Oct Nov Dec" at bounding box center [543, 228] width 42 height 13
click at [581, 286] on link "3" at bounding box center [581, 299] width 26 height 26
type input "[DATE]"
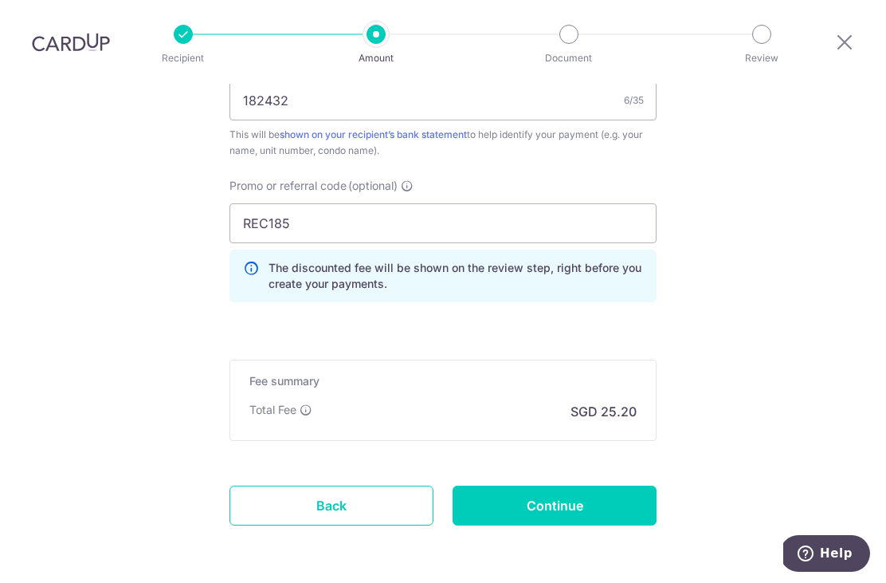
scroll to position [1082, 0]
click at [636, 485] on input "Continue" at bounding box center [555, 505] width 204 height 40
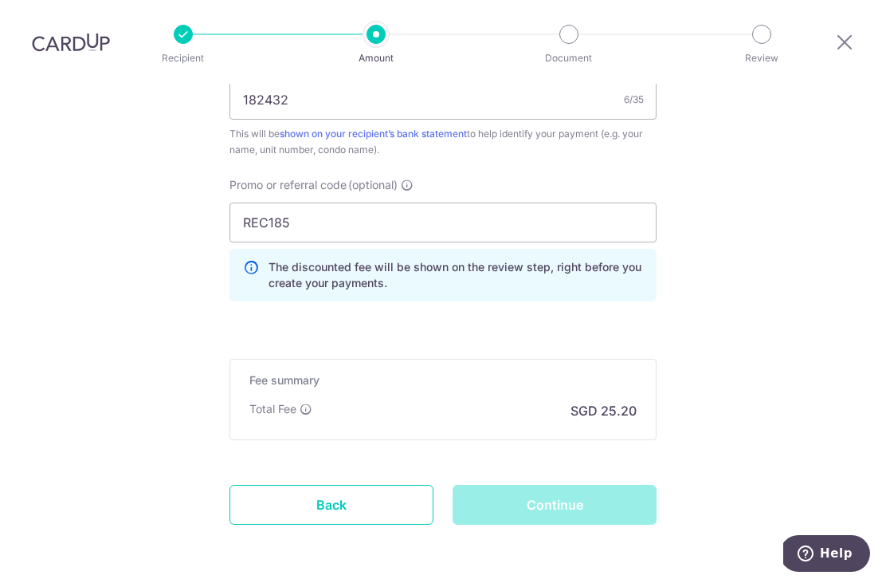
click at [608, 485] on div "Continue" at bounding box center [554, 505] width 223 height 40
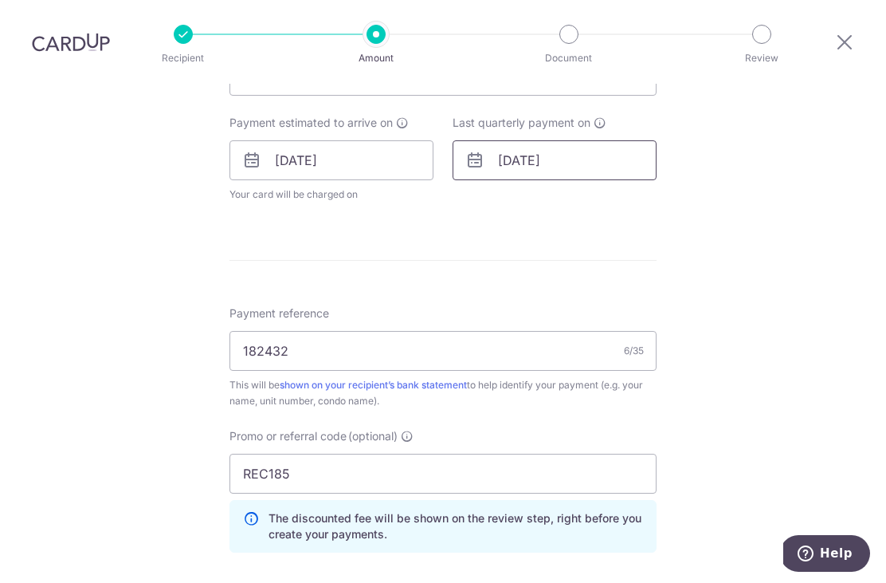
click at [579, 140] on input "[DATE]" at bounding box center [555, 160] width 204 height 40
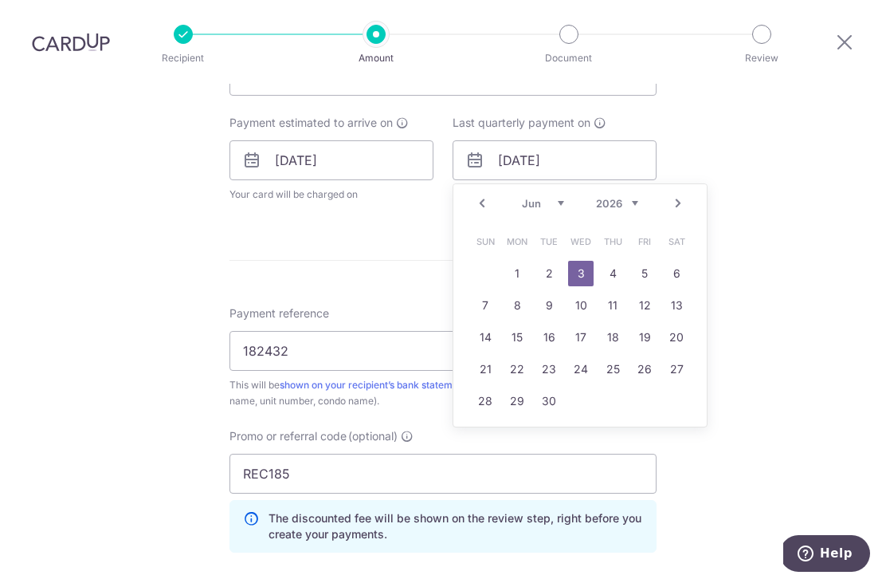
click at [551, 197] on select "Jan Feb Mar Apr May Jun [DATE] Aug Sep Oct Nov Dec" at bounding box center [543, 203] width 42 height 13
click at [582, 261] on link "4" at bounding box center [581, 274] width 26 height 26
type input "[DATE]"
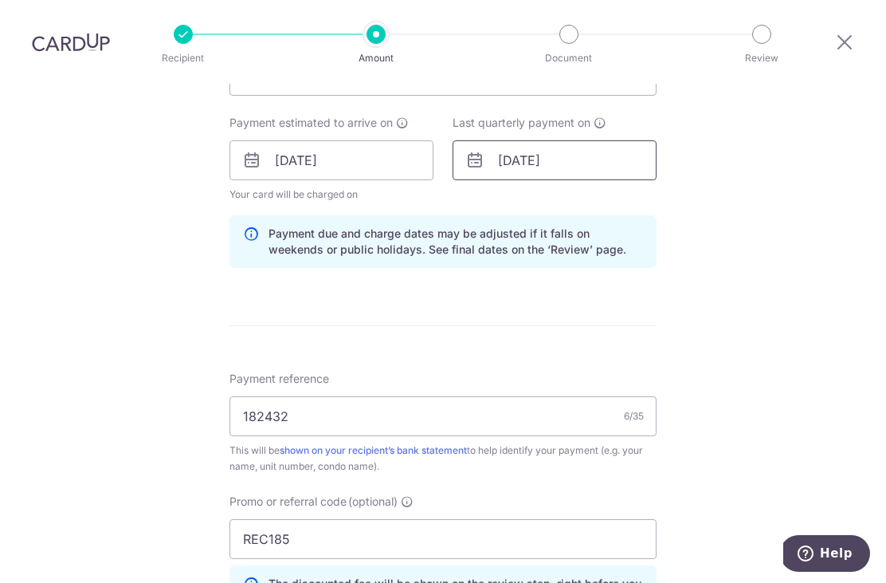
click at [586, 140] on input "[DATE]" at bounding box center [555, 160] width 204 height 40
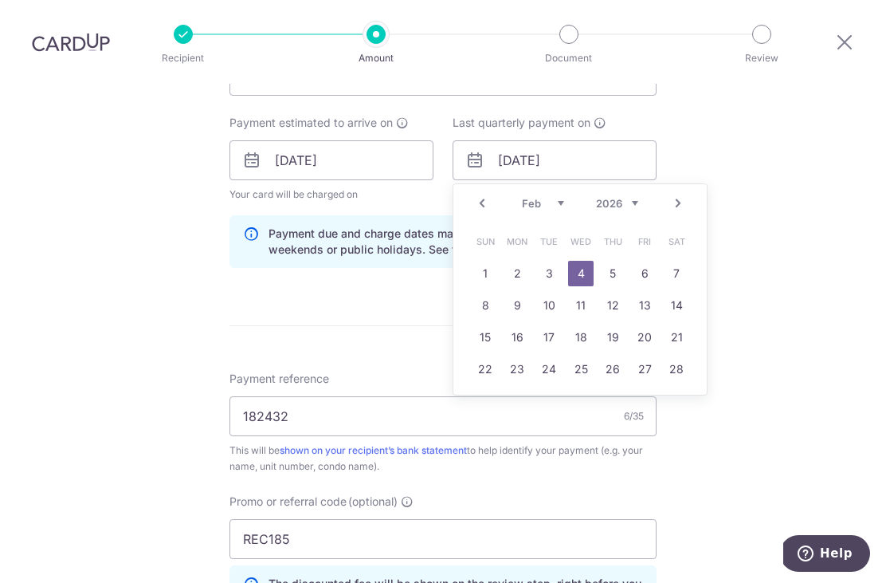
click at [794, 180] on div "Tell us more about your payment Enter payment amount SGD 969.22 969.22 Select C…" at bounding box center [443, 171] width 886 height 1579
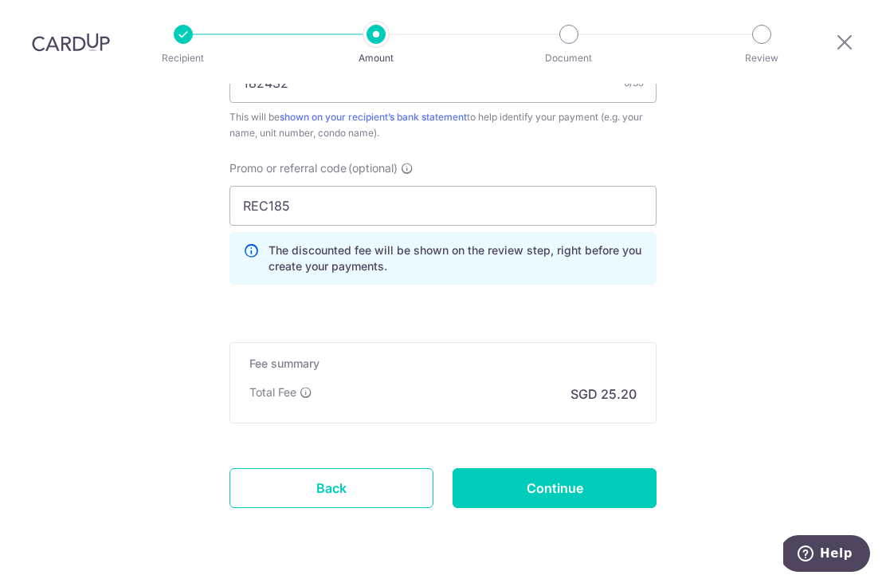
scroll to position [1034, 0]
click at [575, 469] on input "Continue" at bounding box center [555, 489] width 204 height 40
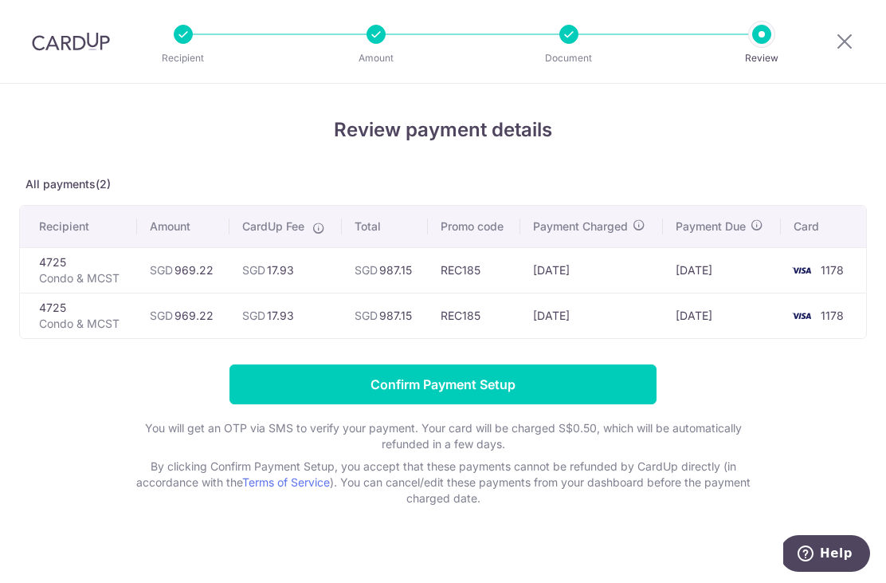
click at [457, 392] on input "Confirm Payment Setup" at bounding box center [443, 384] width 427 height 40
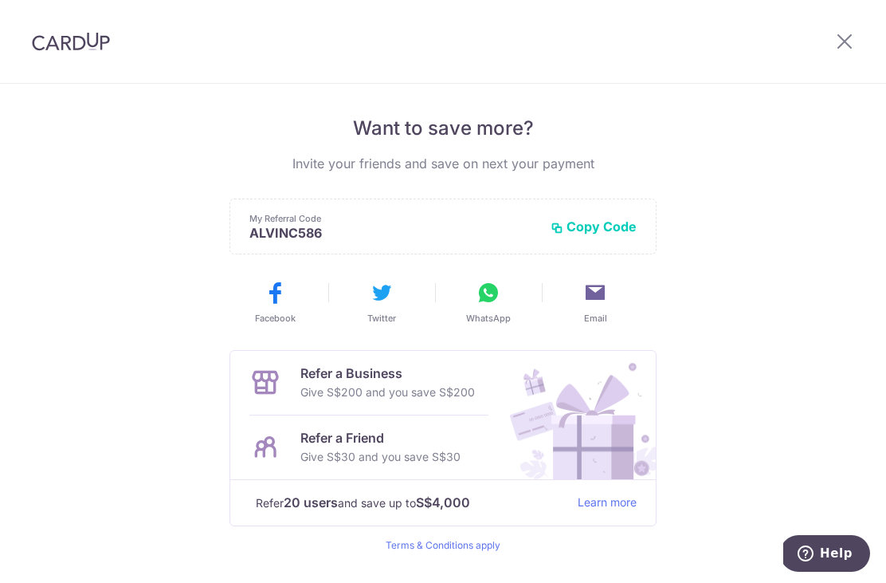
scroll to position [308, 0]
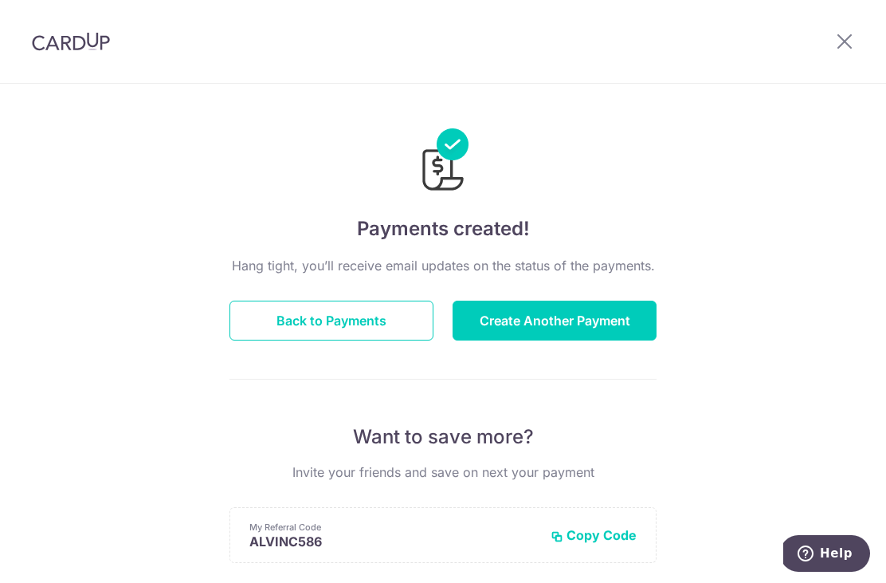
click at [849, 41] on icon at bounding box center [844, 41] width 19 height 20
